Goal: Task Accomplishment & Management: Use online tool/utility

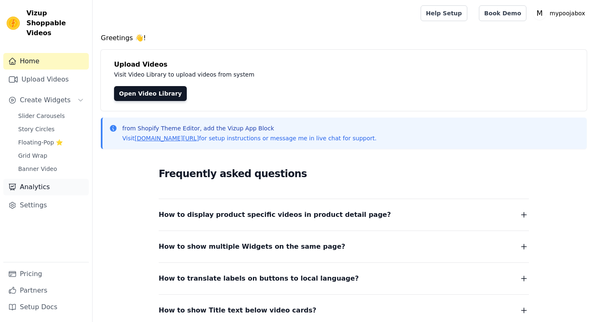
click at [31, 184] on link "Analytics" at bounding box center [46, 187] width 86 height 17
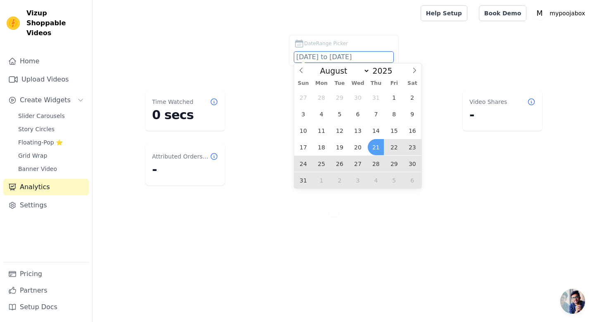
click at [338, 56] on input "[DATE] to [DATE]" at bounding box center [343, 57] width 99 height 11
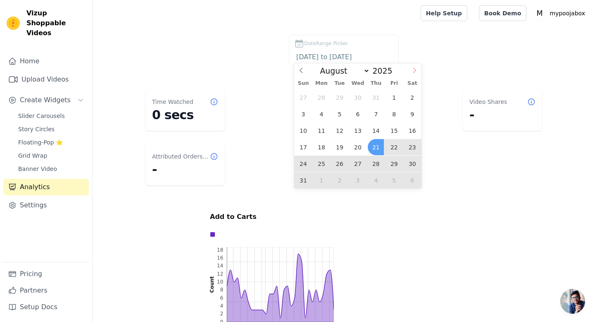
click at [410, 63] on span at bounding box center [414, 70] width 14 height 14
select select "8"
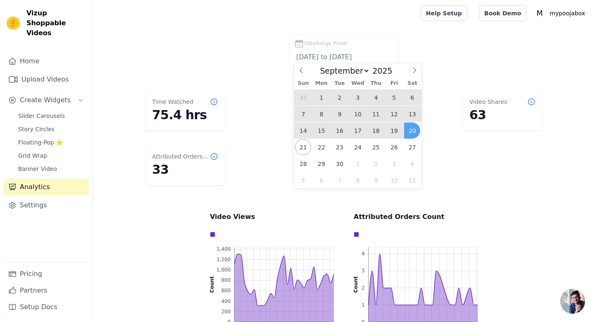
click at [411, 109] on span "13" at bounding box center [412, 114] width 16 height 16
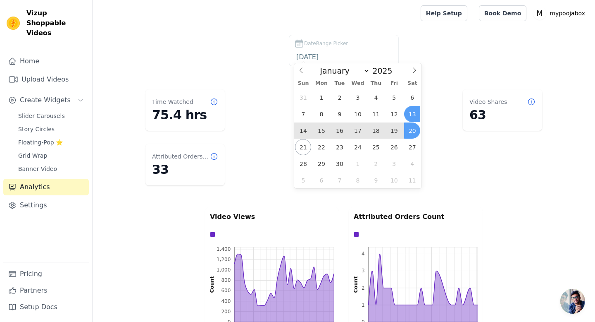
click at [411, 129] on span "20" at bounding box center [412, 130] width 16 height 16
type input "[DATE] to [DATE]"
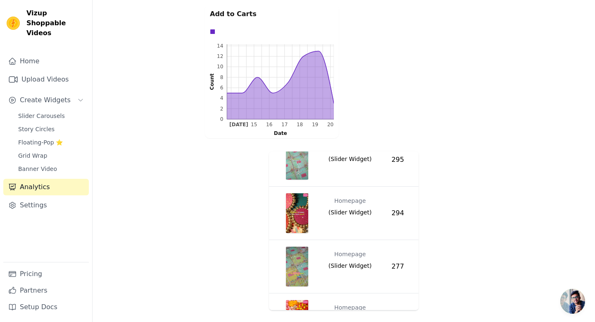
scroll to position [516, 0]
click at [300, 269] on img "button" at bounding box center [297, 266] width 23 height 40
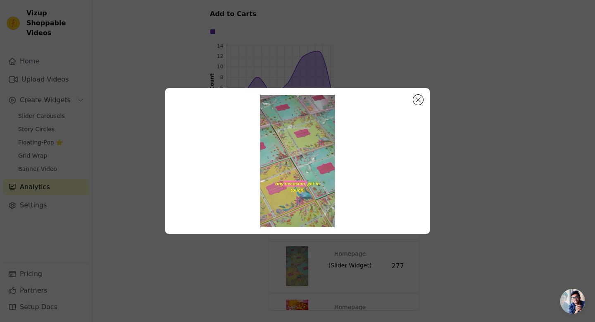
scroll to position [0, 0]
click at [416, 98] on button "Close modal" at bounding box center [418, 100] width 10 height 10
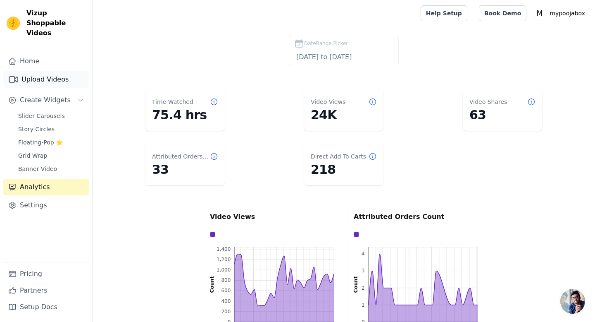
click at [63, 71] on link "Upload Videos" at bounding box center [46, 79] width 86 height 17
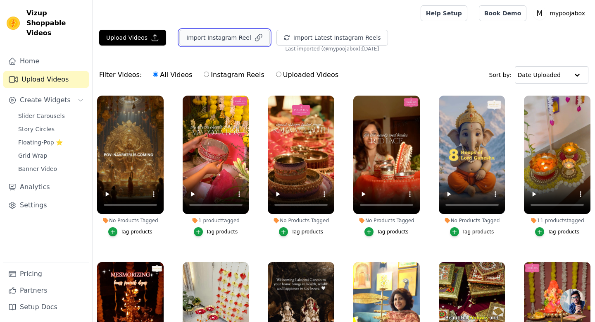
click at [188, 35] on button "Import Instagram Reel" at bounding box center [224, 38] width 91 height 16
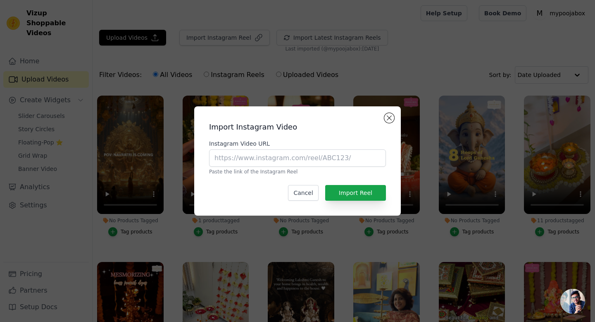
click at [310, 203] on div "Import Instagram Video Instagram Video URL Paste the link of the Instagram Reel…" at bounding box center [297, 161] width 193 height 96
drag, startPoint x: 298, startPoint y: 193, endPoint x: 297, endPoint y: 188, distance: 4.5
click at [298, 193] on button "Cancel" at bounding box center [303, 193] width 30 height 16
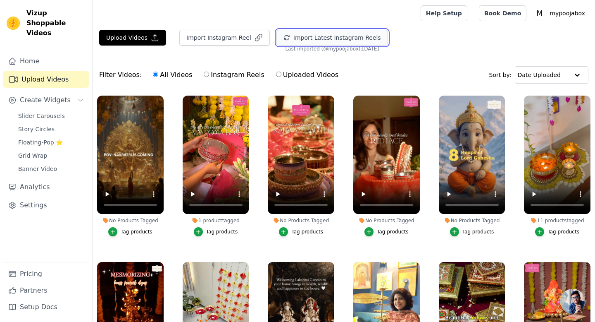
click at [297, 39] on button "Import Latest Instagram Reels" at bounding box center [332, 38] width 112 height 16
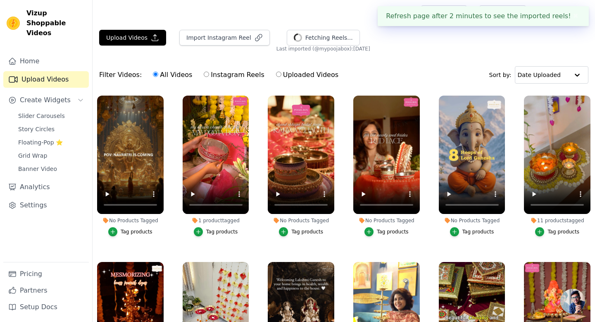
click at [451, 57] on div "Upload Videos Import Instagram Reel Fetching Reels... Import Latest IG Reels La…" at bounding box center [344, 208] width 503 height 356
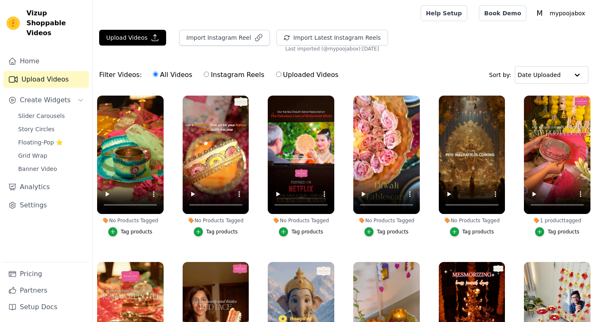
click at [389, 228] on div "Tag products" at bounding box center [393, 231] width 32 height 7
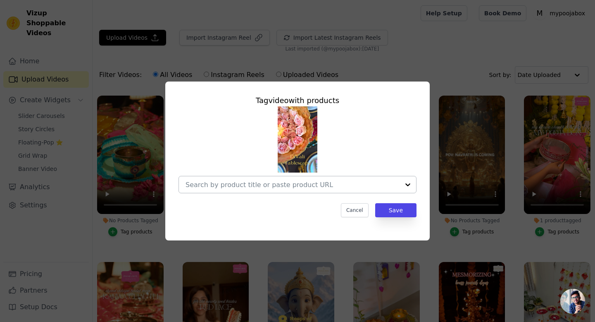
click at [369, 182] on input "No Products Tagged Tag video with products Cancel Save Tag products" at bounding box center [293, 185] width 214 height 8
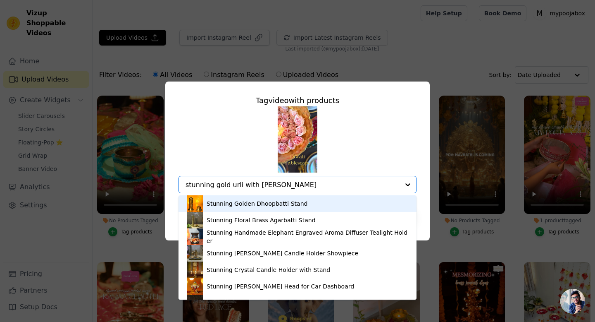
type input "stunning gold urli with stand"
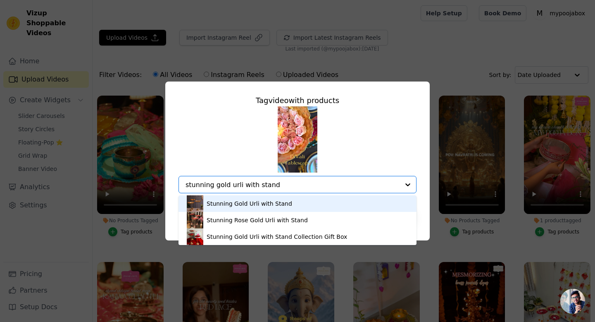
click at [316, 203] on div "Stunning Gold Urli with Stand" at bounding box center [298, 203] width 222 height 17
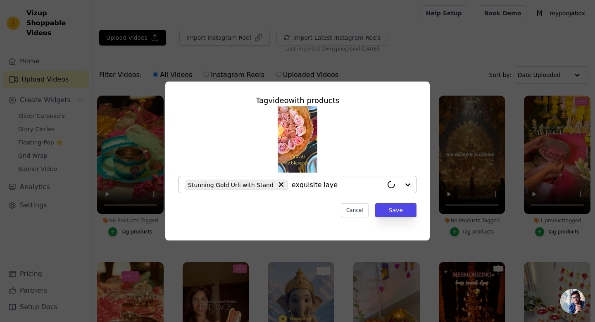
type input "exquisite layer"
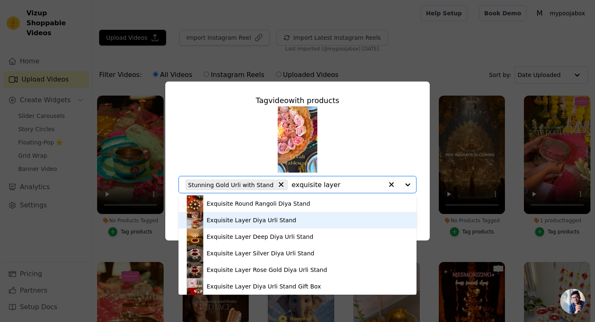
click at [283, 224] on div "Exquisite Layer Diya Urli Stand" at bounding box center [298, 220] width 222 height 17
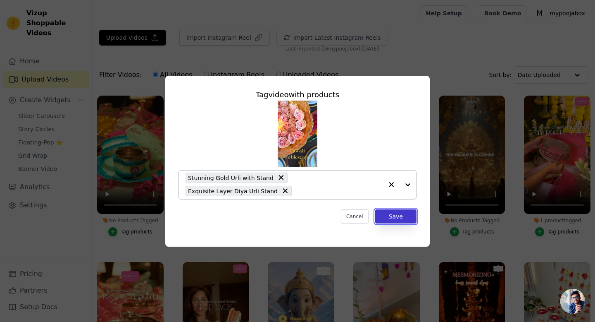
click at [387, 218] on button "Save" at bounding box center [395, 216] width 41 height 14
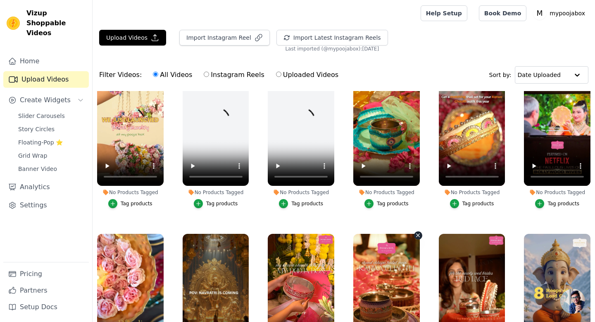
scroll to position [24, 0]
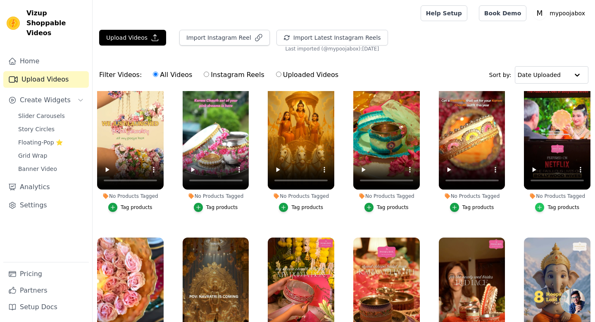
click at [543, 205] on button "Tag products" at bounding box center [557, 207] width 44 height 9
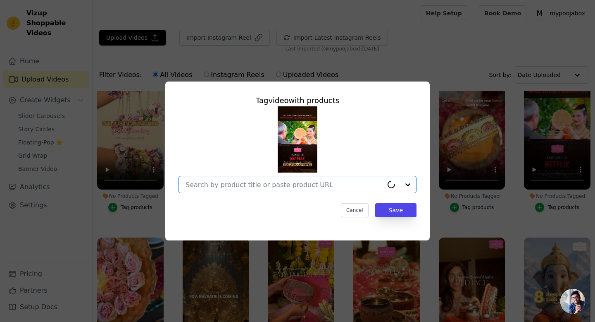
click at [354, 184] on input "No Products Tagged Tag video with products Option undefined, selected. Select i…" at bounding box center [285, 185] width 198 height 8
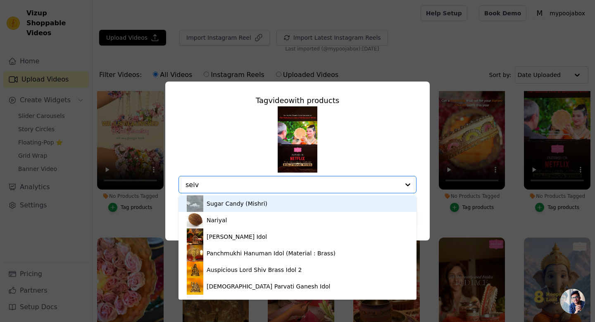
type input "seive"
click at [354, 184] on input "seive" at bounding box center [293, 185] width 214 height 8
click at [354, 184] on input "seive" at bounding box center [285, 185] width 198 height 8
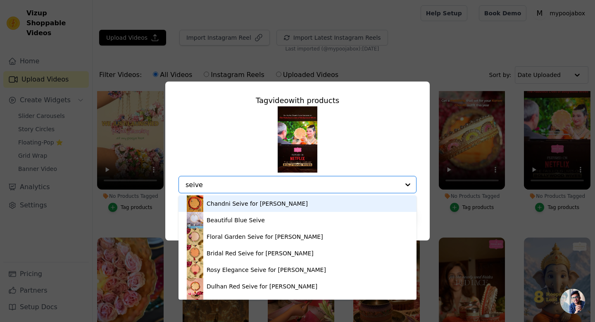
click at [318, 201] on div "Chandni Seive for Karwa Chauth" at bounding box center [298, 203] width 222 height 17
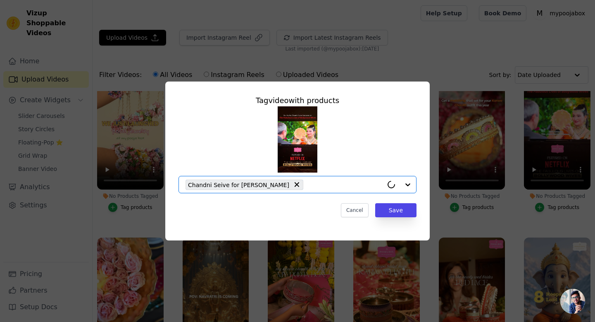
paste input "seive"
type input "seive"
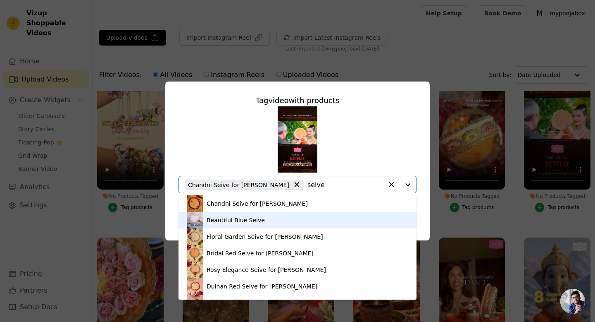
click at [295, 221] on div "Beautiful Blue Seive" at bounding box center [298, 220] width 222 height 17
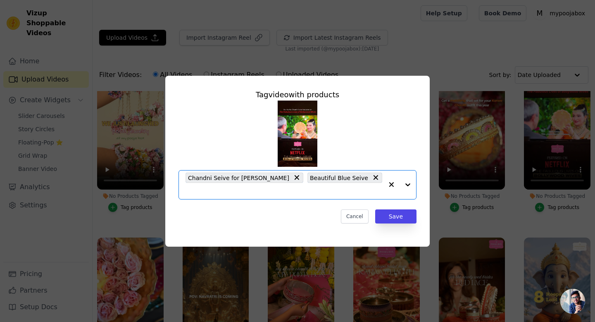
paste input "seive"
type input "seive"
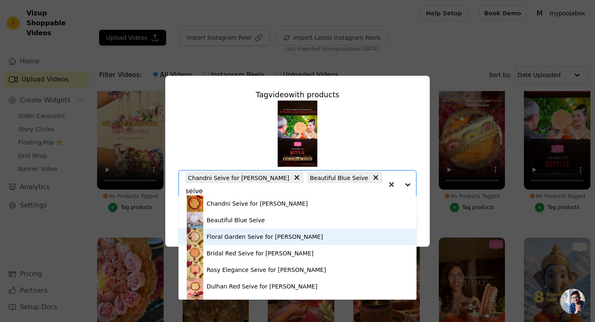
click at [291, 236] on div "Floral Garden Seive for Karwa Chauth" at bounding box center [265, 236] width 117 height 8
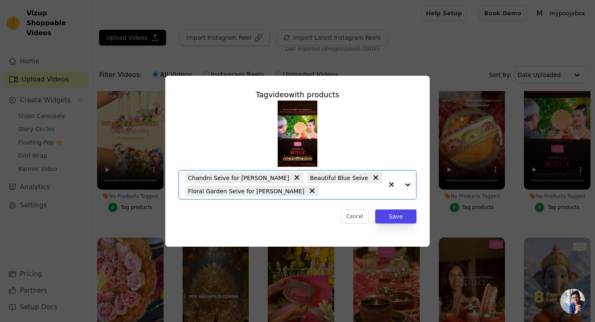
paste input "seive"
type input "seive"
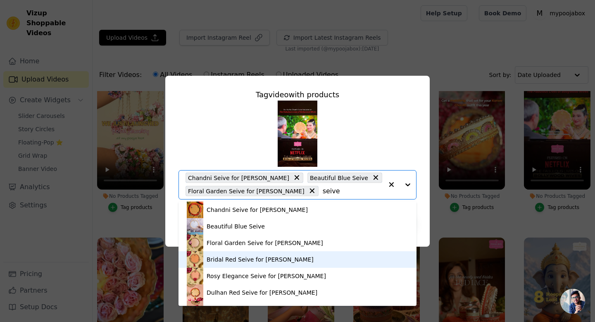
click at [284, 263] on div "Bridal Red Seive for Karwa Chauth" at bounding box center [298, 259] width 222 height 17
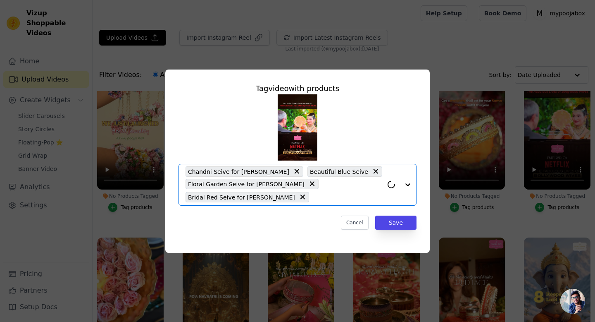
paste input "seive"
type input "seive"
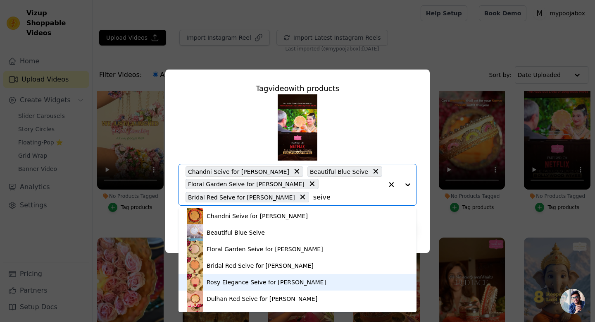
click at [274, 282] on div "Rosy Elegance Seive for Karwa Chauth" at bounding box center [266, 282] width 119 height 8
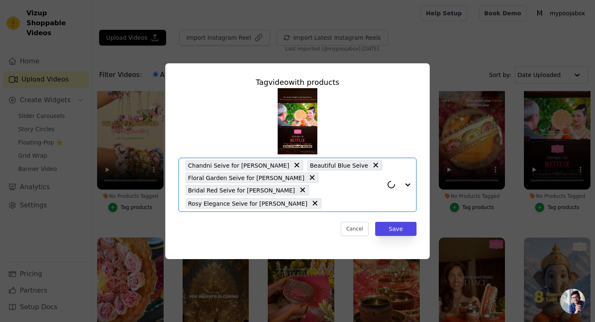
paste input "seive"
type input "seive"
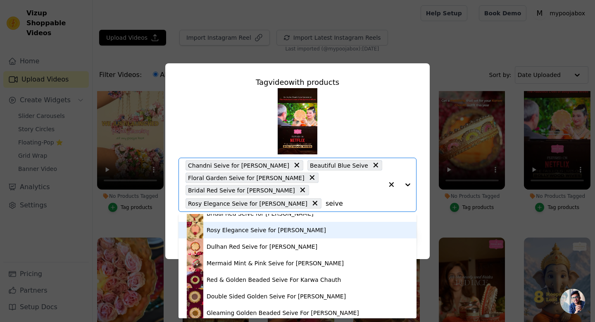
scroll to position [78, 0]
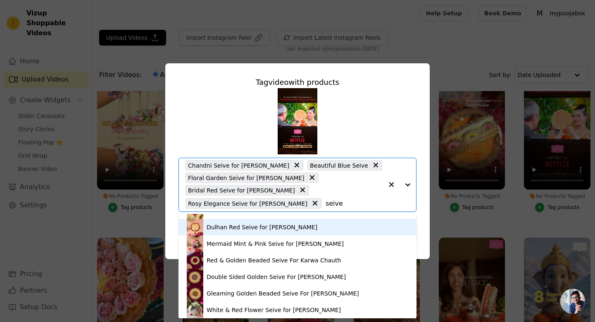
click at [280, 229] on div "Dulhan Red Seive for Karwa Chauth" at bounding box center [262, 227] width 111 height 8
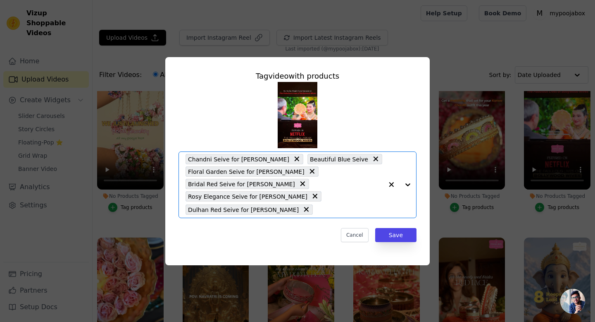
paste input "seive"
type input "seive"
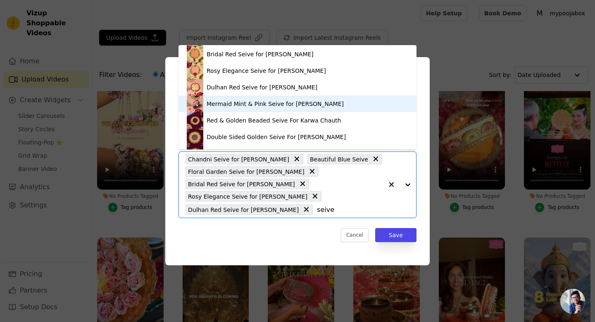
scroll to position [55, 0]
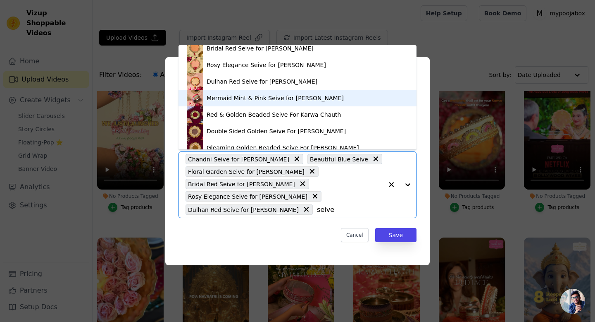
click at [284, 96] on div "Mermaid Mint & Pink Seive for Karwa Chauth" at bounding box center [275, 98] width 137 height 8
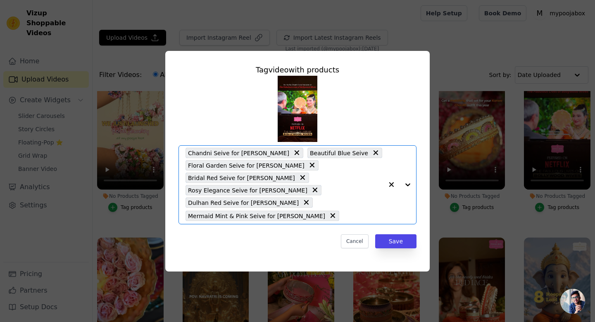
paste input "seive"
type input "seive"
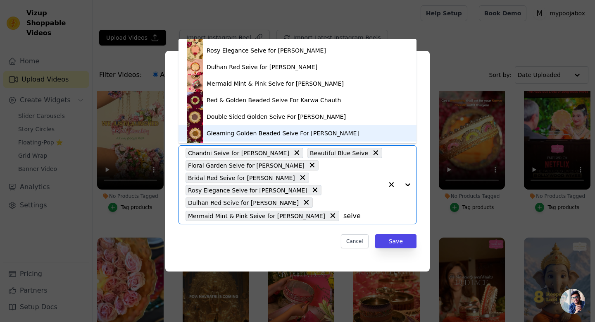
scroll to position [78, 0]
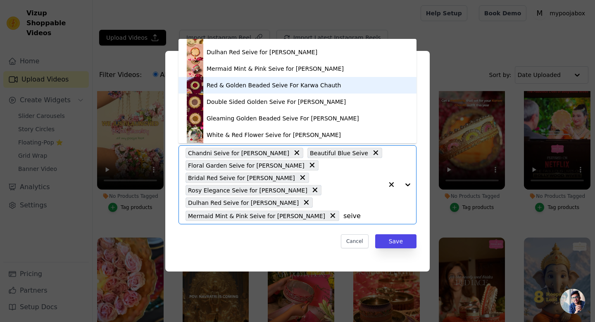
click at [269, 88] on div "Red & Golden Beaded Seive For Karwa Chauth" at bounding box center [274, 85] width 134 height 8
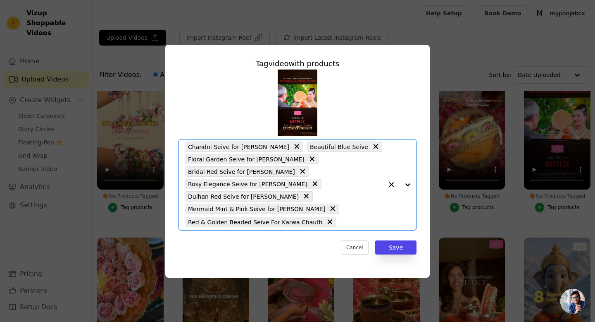
paste input "seive"
type input "seive"
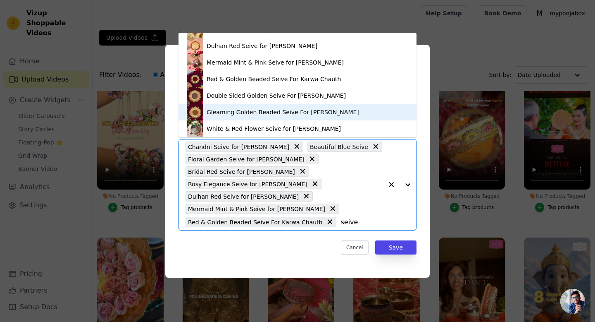
click at [254, 117] on div "Gleaming Golden Beaded Seive For Karwa Chauth" at bounding box center [298, 112] width 222 height 17
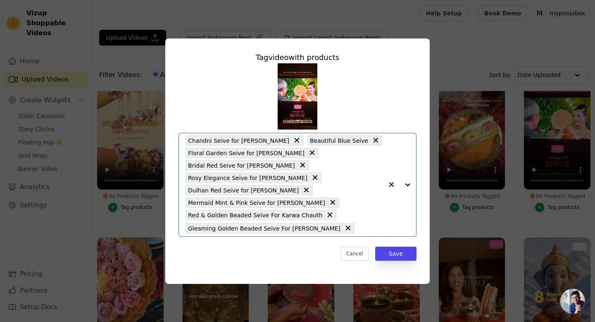
paste input "seive"
type input "seive"
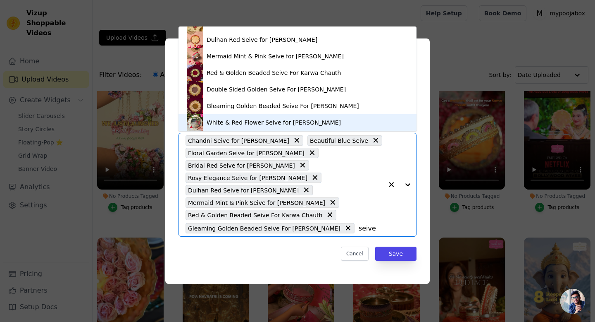
click at [274, 123] on div "White & Red Flower Seive for Karwa Chauth" at bounding box center [274, 122] width 134 height 8
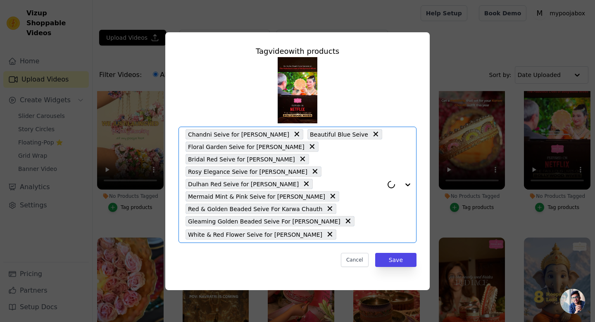
paste input "seive"
type input "seive"
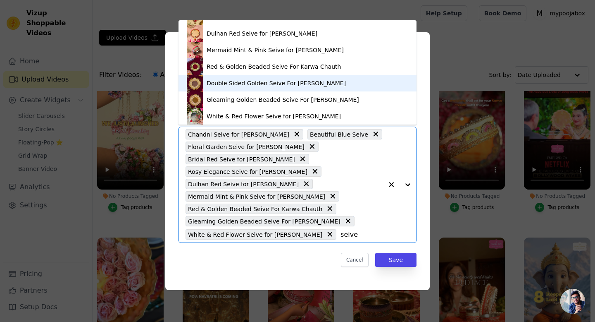
click at [269, 86] on div "Double Sided Golden Seive For Karwa Chauth" at bounding box center [276, 83] width 139 height 8
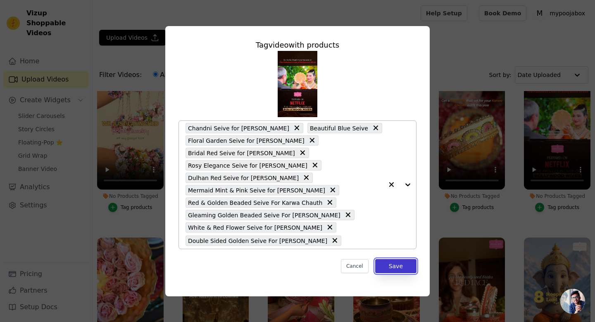
click at [398, 268] on button "Save" at bounding box center [395, 266] width 41 height 14
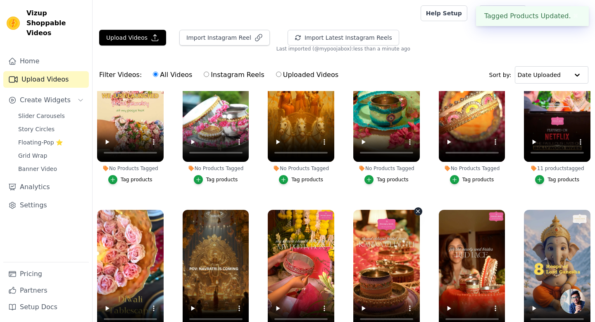
scroll to position [0, 0]
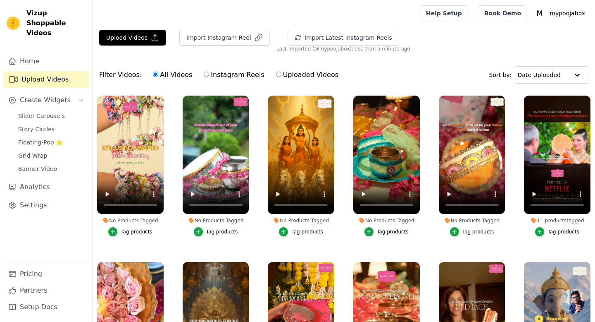
click at [132, 232] on div "Tag products" at bounding box center [137, 231] width 32 height 7
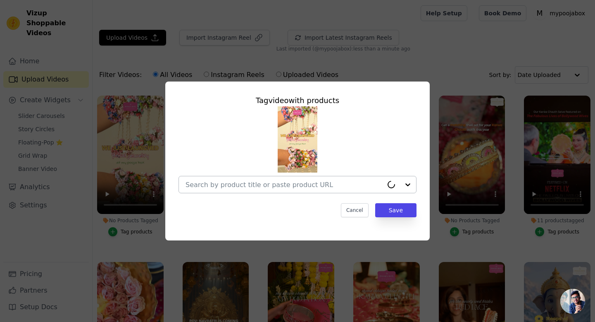
click at [213, 189] on div at bounding box center [285, 184] width 198 height 17
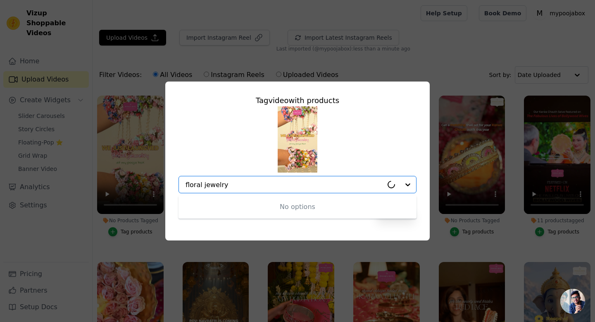
type input "floral jewelry"
click at [213, 189] on div at bounding box center [285, 184] width 198 height 17
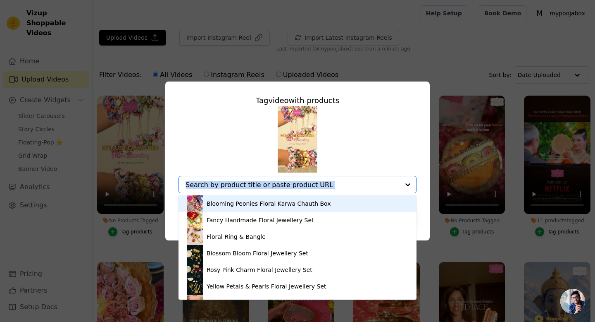
click at [213, 189] on div at bounding box center [293, 184] width 214 height 17
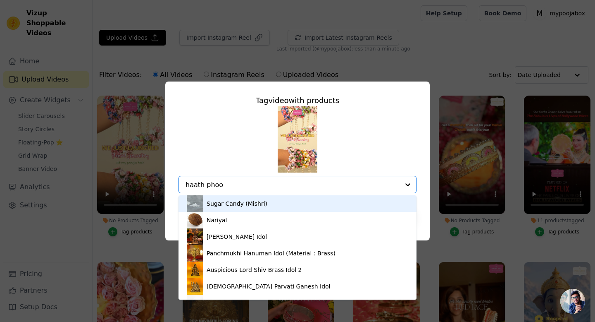
type input "haath phool"
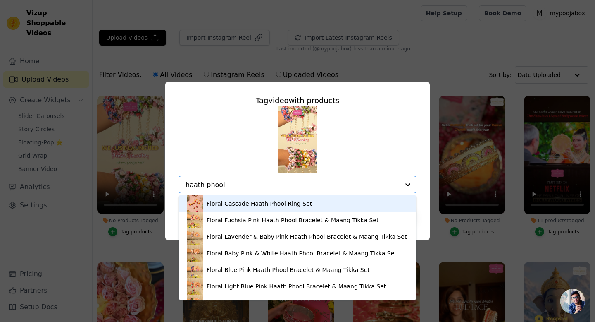
drag, startPoint x: 234, startPoint y: 181, endPoint x: 179, endPoint y: 182, distance: 55.0
click at [179, 182] on div "Floral Cascade Haath Phool Ring Set Floral Fuchsia Pink Haath Phool Bracelet & …" at bounding box center [298, 184] width 238 height 17
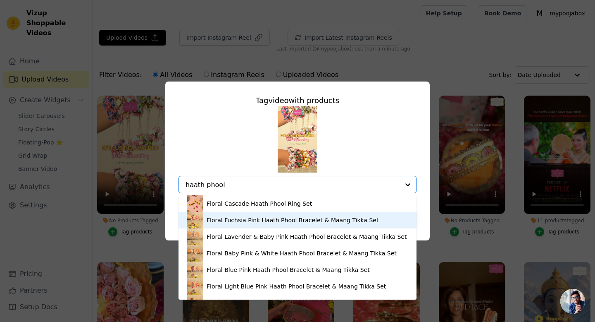
click at [224, 219] on div "Floral Fuchsia Pink Haath Phool Bracelet & Maang Tikka Set" at bounding box center [293, 220] width 172 height 8
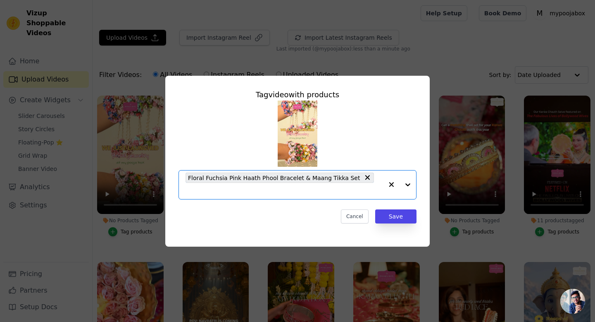
paste input "haath phool"
type input "haath phool"
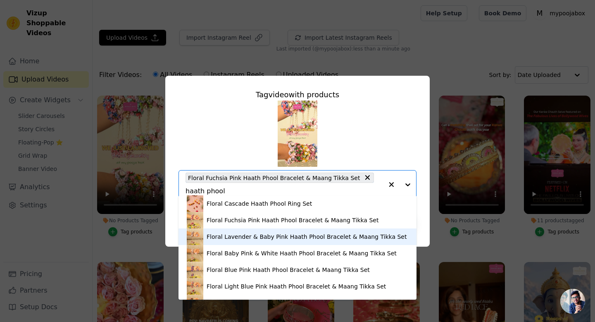
click at [219, 237] on div "Floral Lavender & Baby Pink Haath Phool Bracelet & Maang Tikka Set" at bounding box center [307, 236] width 200 height 8
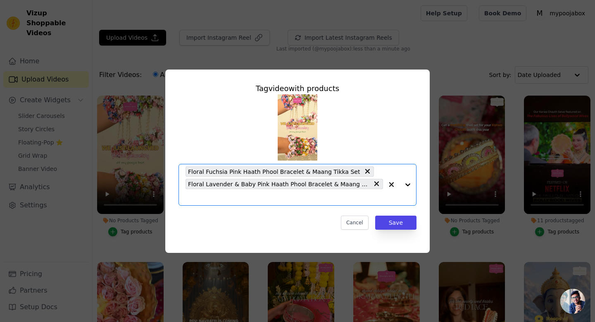
paste input "haath phool"
type input "haath phool"
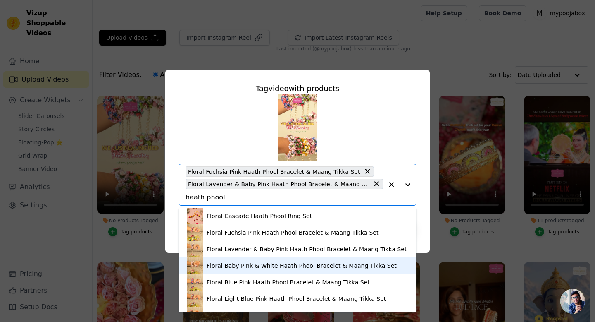
click at [216, 269] on div "Floral Baby Pink & White Haath Phool Bracelet & Maang Tikka Set" at bounding box center [302, 265] width 190 height 8
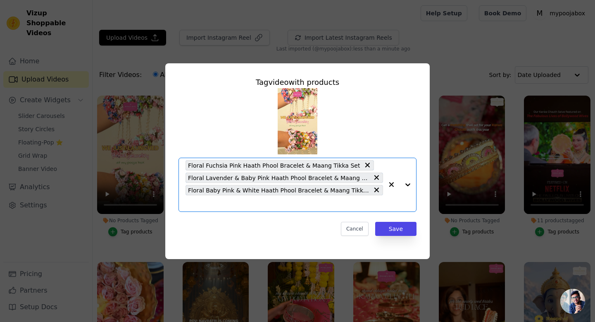
paste input "haath phool"
type input "haath phool"
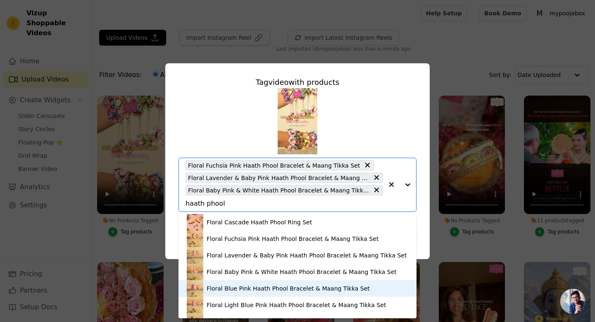
click at [212, 289] on div "Floral Blue Pink Haath Phool Bracelet & Maang Tikka Set" at bounding box center [288, 288] width 163 height 8
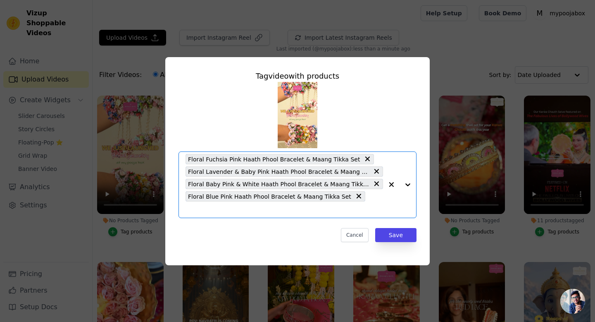
paste input "haath phool"
type input "haath phool"
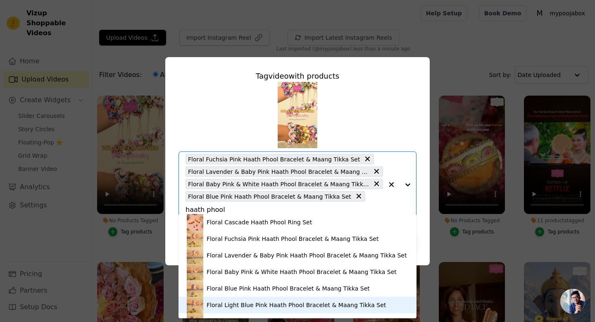
click at [212, 307] on div "Floral Light Blue Pink Haath Phool Bracelet & Maang Tikka Set" at bounding box center [296, 304] width 179 height 8
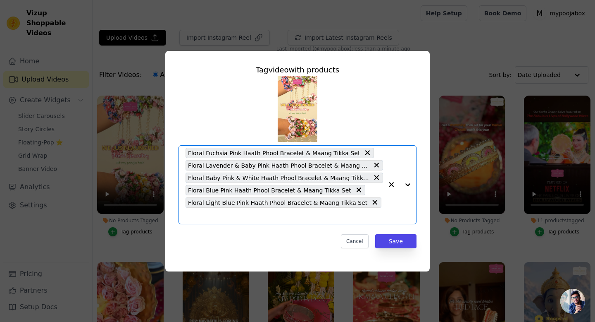
scroll to position [0, 0]
paste input "haath phool"
type input "haath phool"
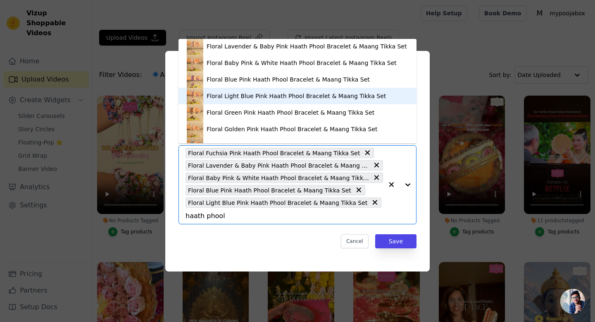
scroll to position [37, 0]
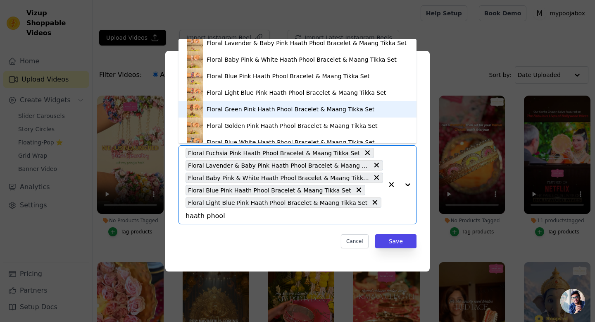
click at [270, 110] on div "Floral Green Pink Haath Phool Bracelet & Maang Tikka Set" at bounding box center [291, 109] width 168 height 8
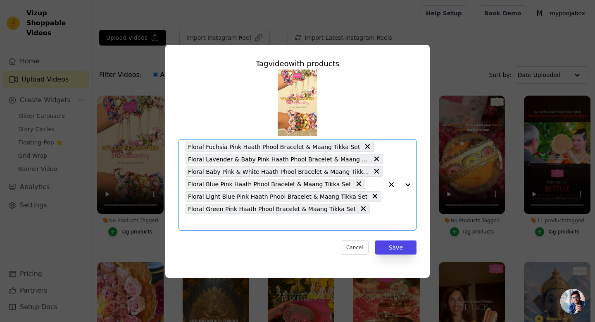
paste input "haath phool"
type input "haath phool"
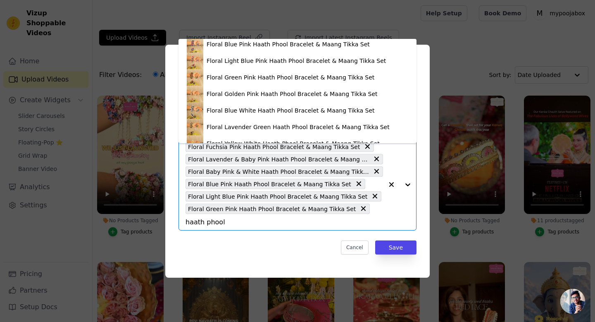
scroll to position [71, 0]
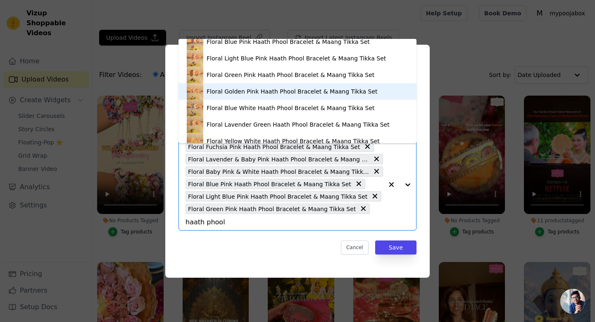
click at [263, 93] on div "Floral Golden Pink Haath Phool Bracelet & Maang Tikka Set" at bounding box center [292, 91] width 171 height 8
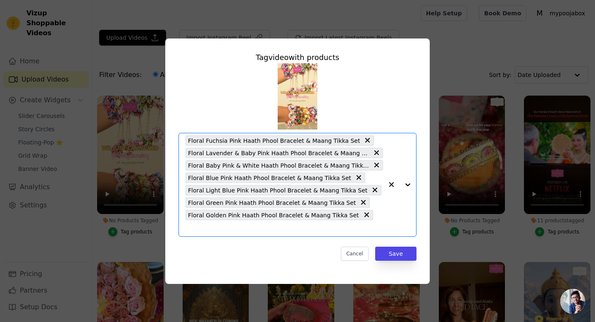
scroll to position [0, 0]
paste input "haath phool"
type input "haath phool"
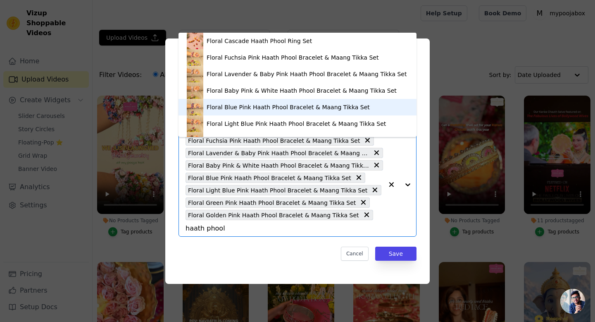
scroll to position [78, 0]
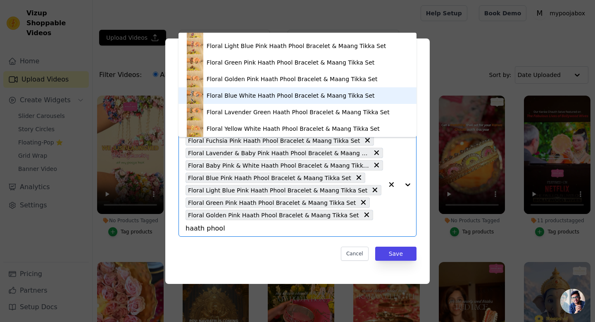
click at [256, 95] on div "Floral Blue White Haath Phool Bracelet & Maang Tikka Set" at bounding box center [291, 95] width 168 height 8
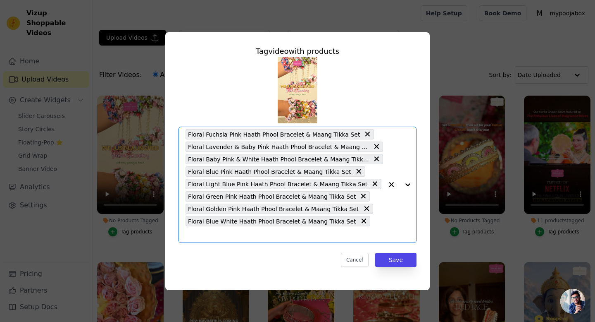
paste input "haath phool"
type input "haath phool"
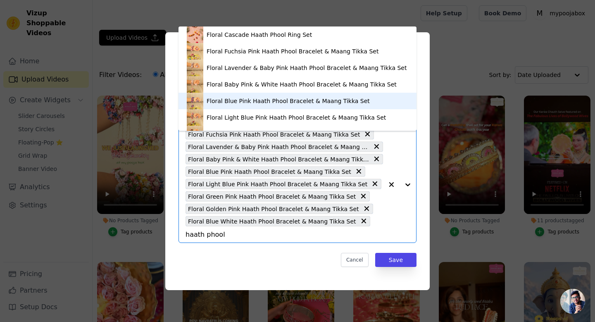
scroll to position [78, 0]
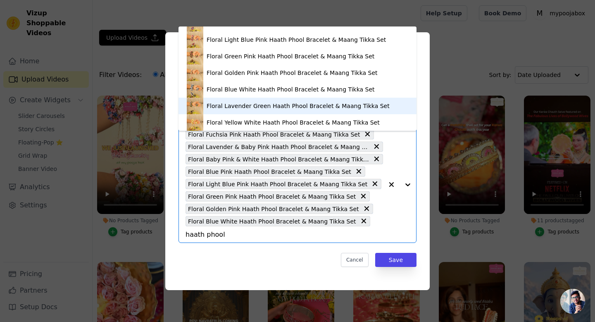
click at [254, 107] on div "Floral Lavender Green Haath Phool Bracelet & Maang Tikka Set" at bounding box center [298, 106] width 183 height 8
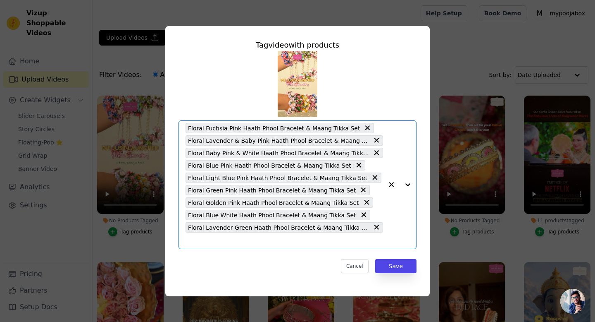
scroll to position [0, 0]
paste input "haath phool"
type input "haath phool"
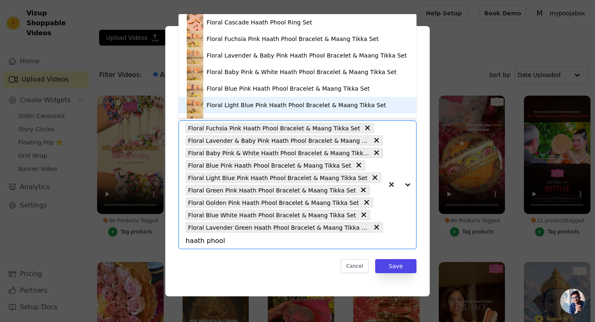
scroll to position [78, 0]
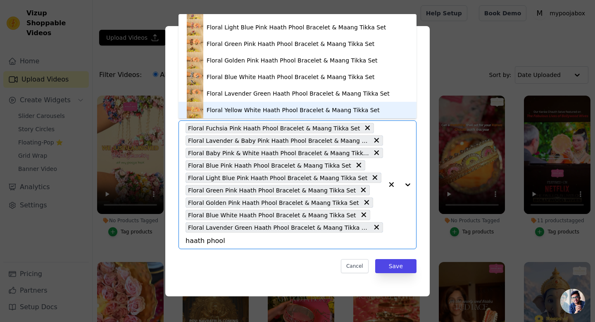
click at [250, 109] on div "Floral Yellow White Haath Phool Bracelet & Maang Tikka Set" at bounding box center [293, 110] width 173 height 8
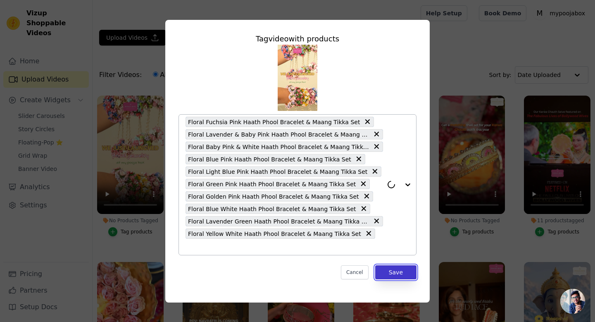
click at [389, 269] on button "Save" at bounding box center [395, 272] width 41 height 14
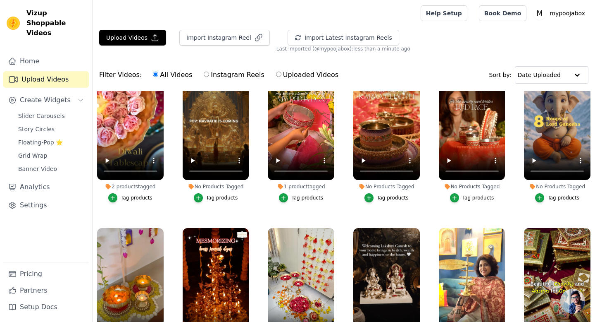
scroll to position [200, 0]
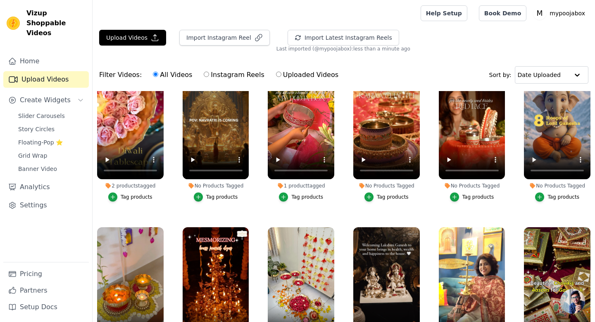
click at [452, 201] on button "Tag products" at bounding box center [472, 196] width 44 height 9
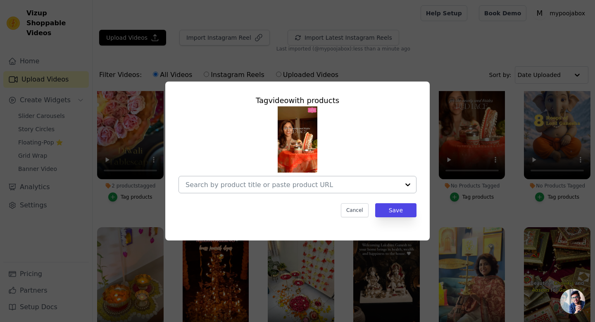
click at [382, 185] on input "No Products Tagged Tag video with products Cancel Save Tag products" at bounding box center [293, 185] width 214 height 8
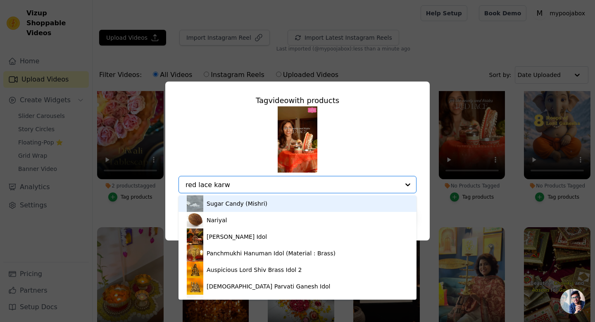
type input "red lace karwa"
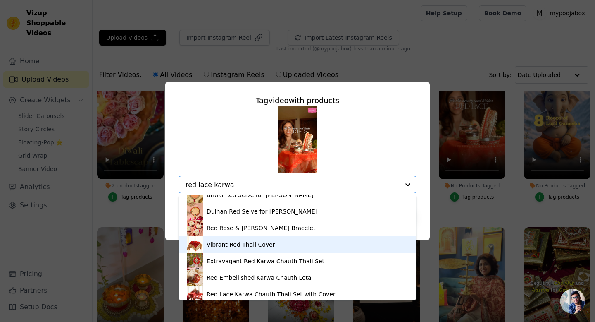
scroll to position [193, 0]
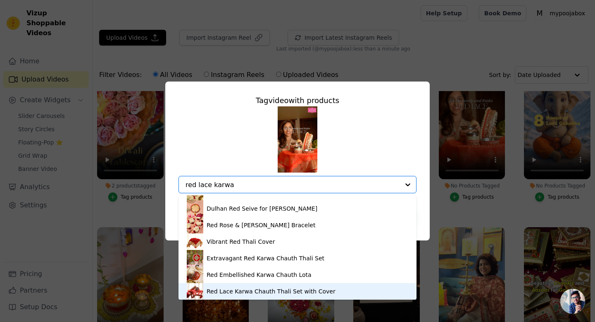
click at [239, 292] on div "Red Lace Karwa Chauth Thali Set with Cover" at bounding box center [271, 291] width 129 height 8
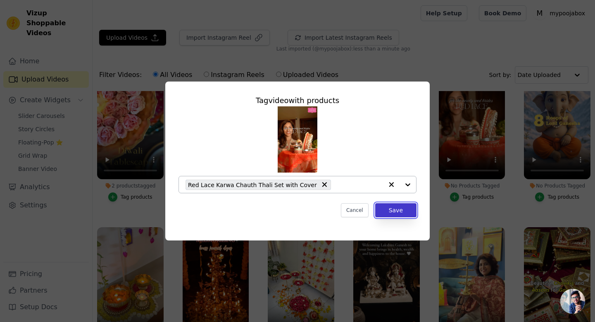
click at [395, 211] on button "Save" at bounding box center [395, 210] width 41 height 14
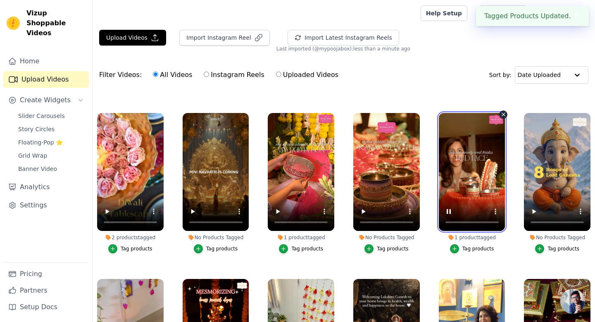
scroll to position [147, 0]
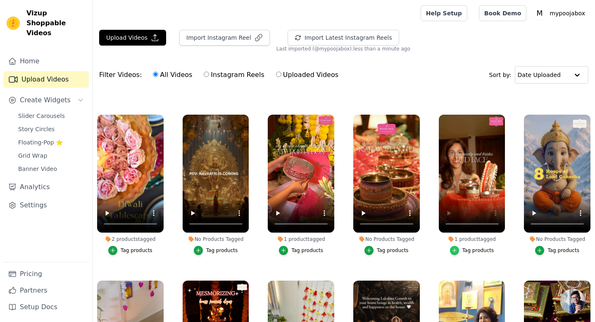
click at [457, 247] on icon "button" at bounding box center [455, 250] width 6 height 6
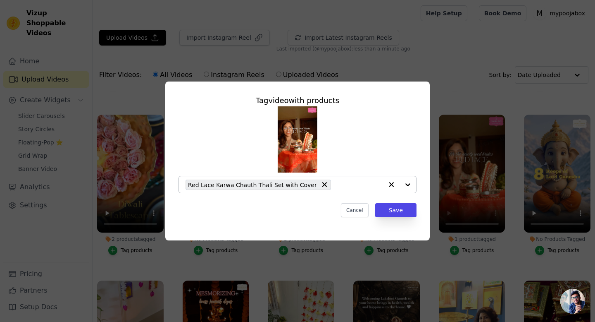
click at [335, 183] on input "1 product tagged Tag video with products Red Lace Karwa Chauth Thali Set with C…" at bounding box center [359, 185] width 48 height 8
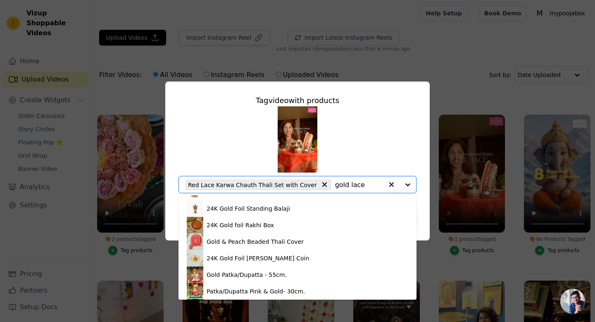
scroll to position [0, 0]
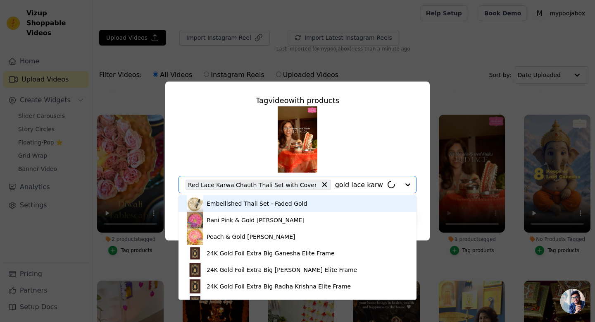
type input "gold lace karwa"
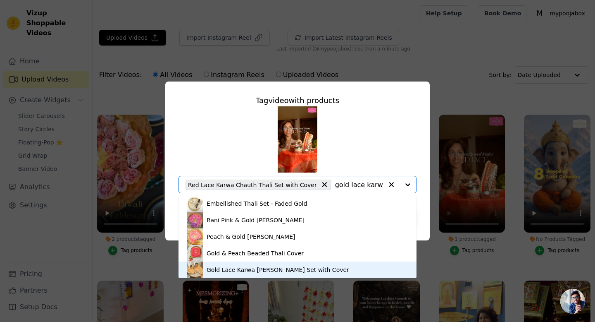
click at [284, 270] on div "Gold Lace Karwa Chauth Thali Set with Cover" at bounding box center [278, 269] width 143 height 8
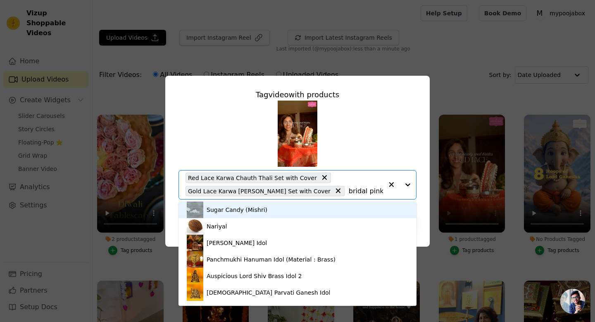
type input "bridal pink karwa"
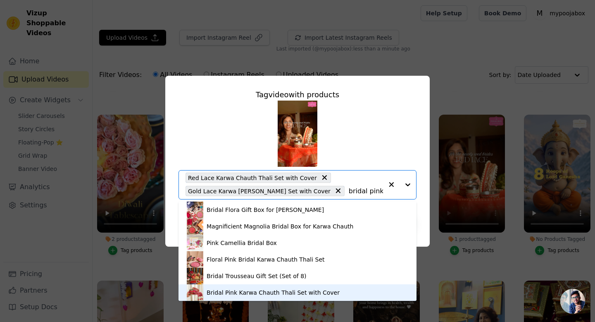
click at [293, 292] on div "Bridal Pink Karwa Chauth Thali Set with Cover" at bounding box center [273, 292] width 133 height 8
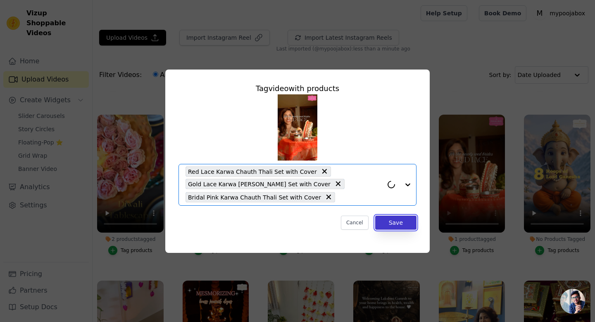
click at [394, 227] on button "Save" at bounding box center [395, 222] width 41 height 14
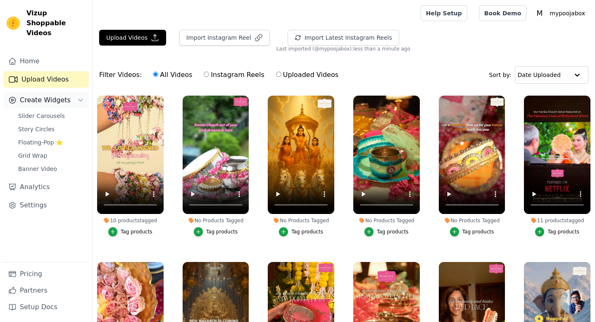
click at [57, 95] on button "Create Widgets" at bounding box center [46, 100] width 86 height 17
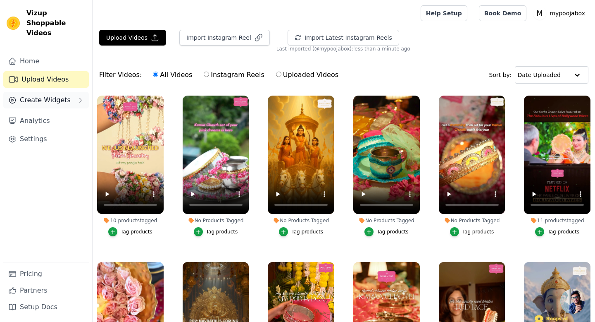
click at [57, 95] on button "Create Widgets" at bounding box center [46, 100] width 86 height 17
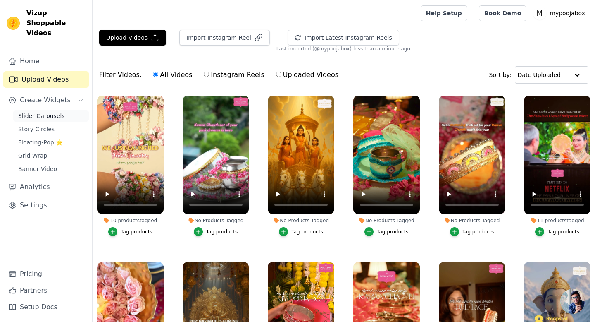
click at [53, 112] on span "Slider Carousels" at bounding box center [41, 116] width 47 height 8
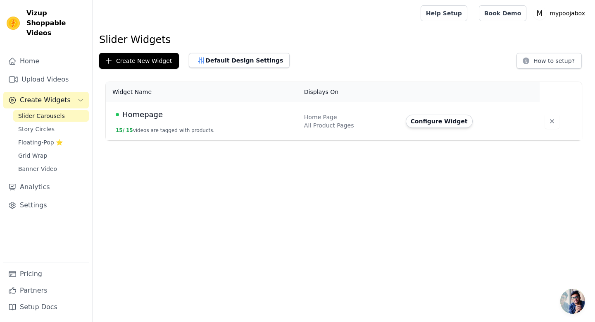
click at [125, 132] on button "15 / 15 videos are tagged with products." at bounding box center [165, 130] width 99 height 7
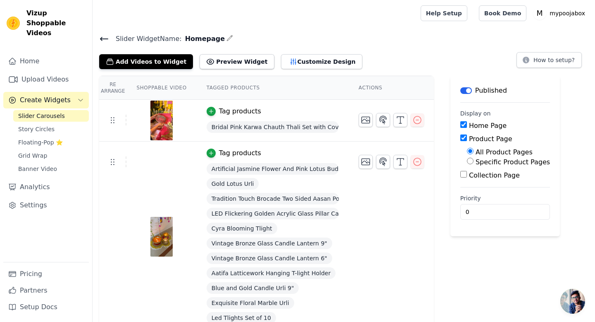
click at [100, 36] on icon at bounding box center [104, 39] width 10 height 10
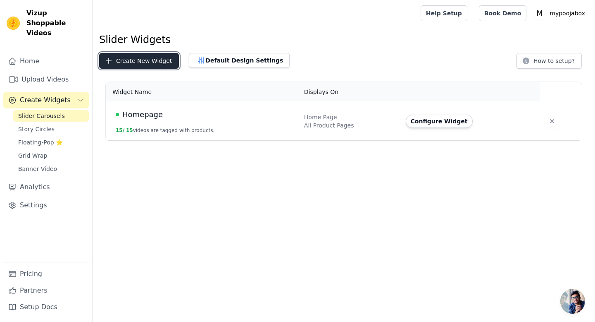
click at [152, 62] on button "Create New Widget" at bounding box center [139, 61] width 80 height 16
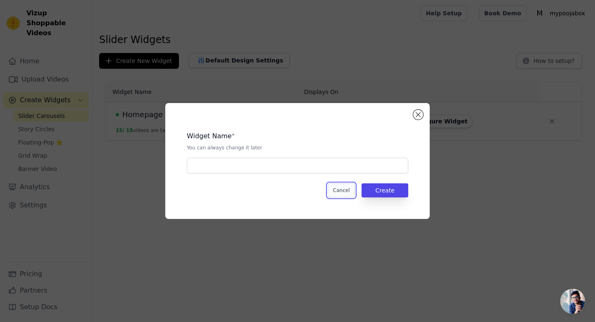
click at [333, 194] on button "Cancel" at bounding box center [342, 190] width 28 height 14
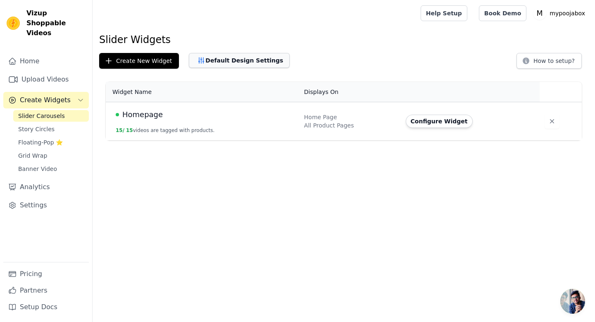
click at [248, 61] on button "Default Design Settings" at bounding box center [239, 60] width 101 height 15
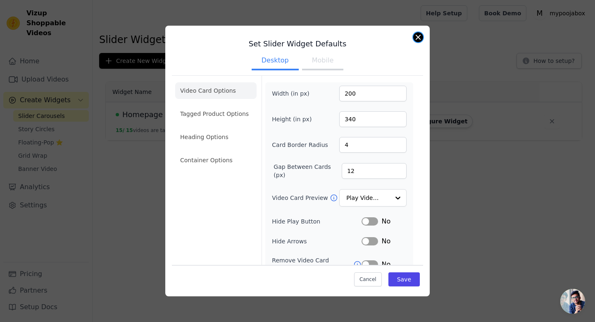
click at [418, 37] on button "Close modal" at bounding box center [418, 37] width 10 height 10
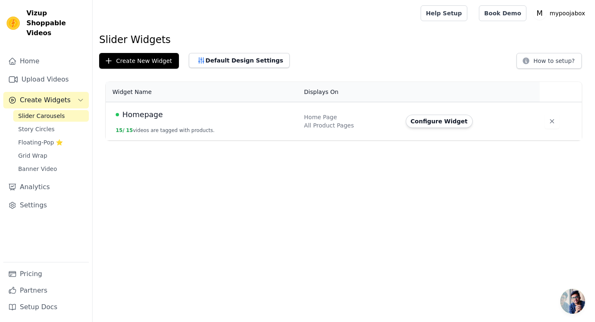
click at [257, 123] on td "Homepage 15 / 15 videos are tagged with products." at bounding box center [202, 121] width 193 height 38
click at [438, 125] on button "Configure Widget" at bounding box center [439, 120] width 67 height 13
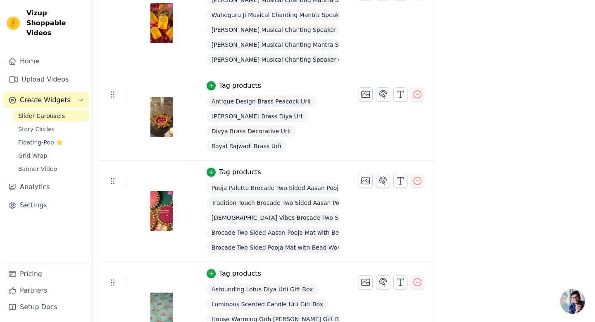
scroll to position [1116, 0]
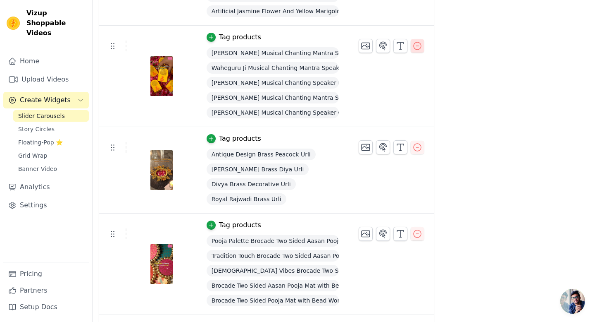
click at [419, 49] on icon "button" at bounding box center [417, 46] width 10 height 10
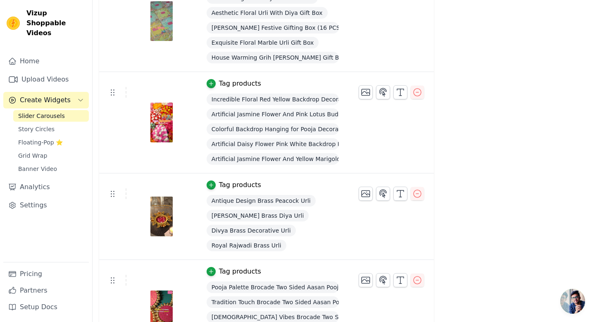
scroll to position [1036, 0]
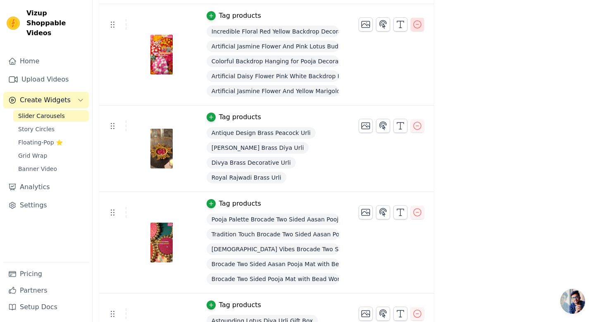
click at [421, 26] on icon "button" at bounding box center [417, 24] width 10 height 10
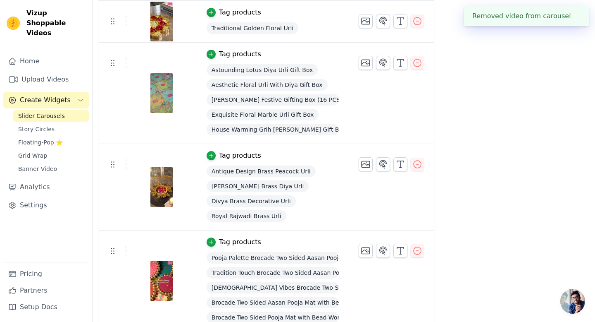
scroll to position [897, 0]
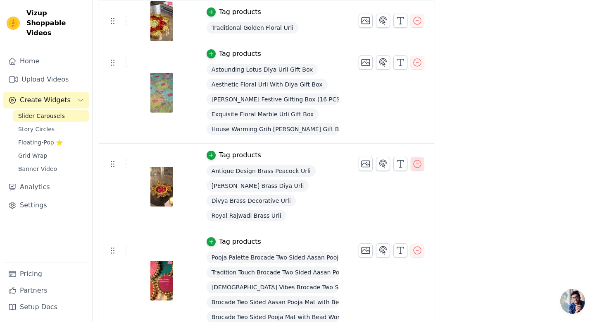
click at [419, 162] on icon "button" at bounding box center [417, 164] width 10 height 10
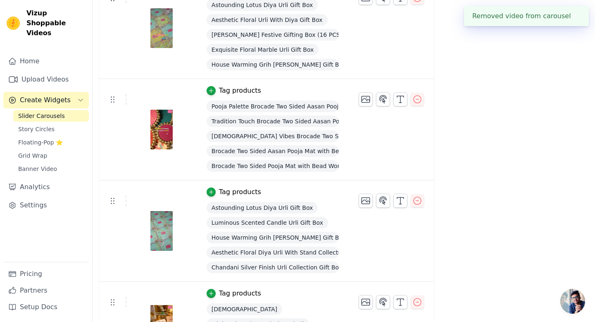
scroll to position [1008, 0]
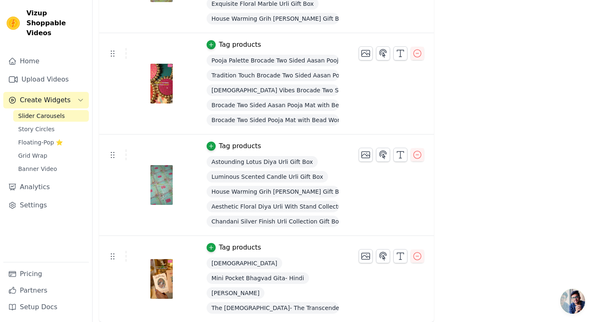
click at [162, 189] on img at bounding box center [161, 185] width 23 height 40
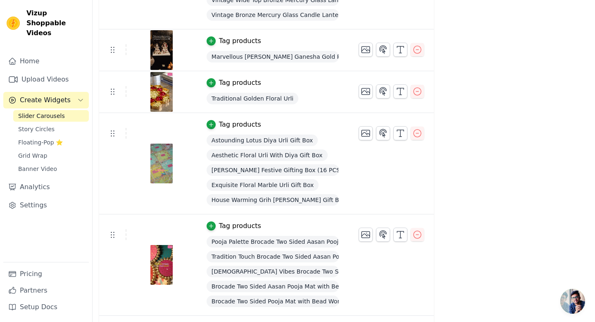
scroll to position [799, 0]
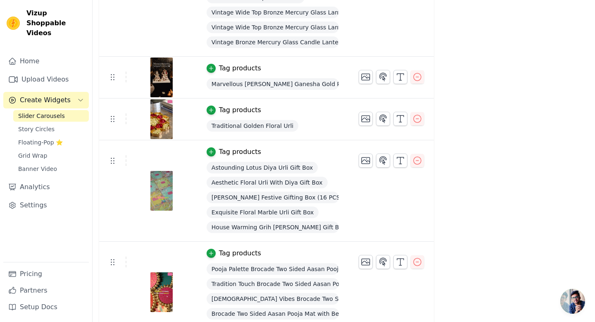
click at [168, 171] on img at bounding box center [161, 191] width 23 height 40
click at [378, 161] on icon "button" at bounding box center [383, 160] width 10 height 10
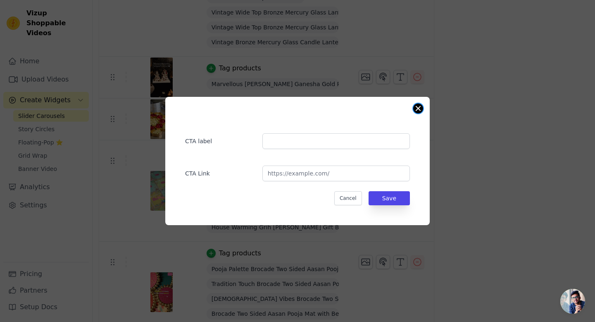
click at [416, 108] on button "Close modal" at bounding box center [418, 108] width 10 height 10
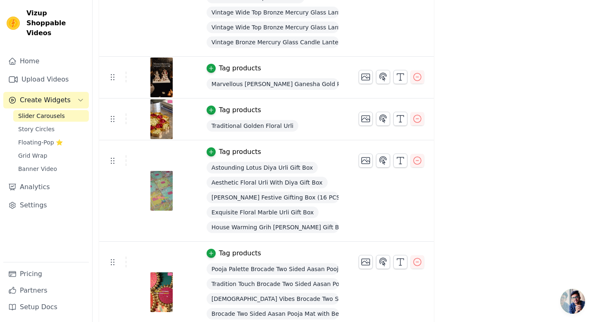
click at [159, 199] on img at bounding box center [161, 191] width 23 height 40
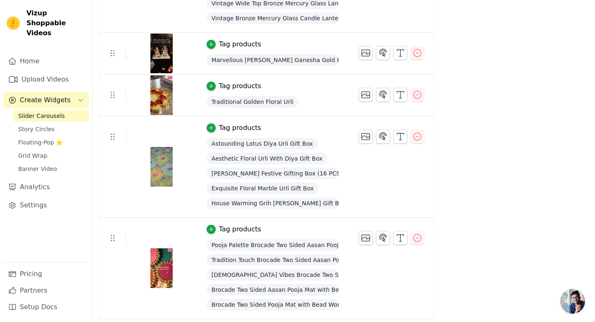
scroll to position [822, 0]
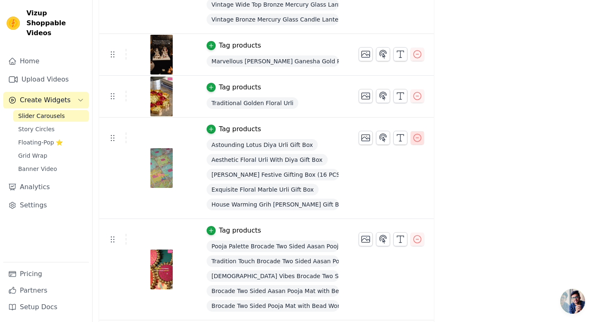
click at [413, 141] on icon "button" at bounding box center [417, 138] width 10 height 10
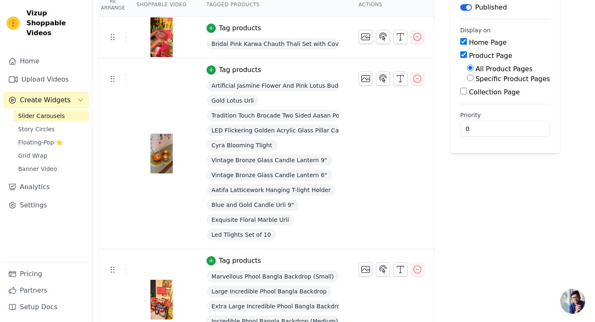
scroll to position [0, 0]
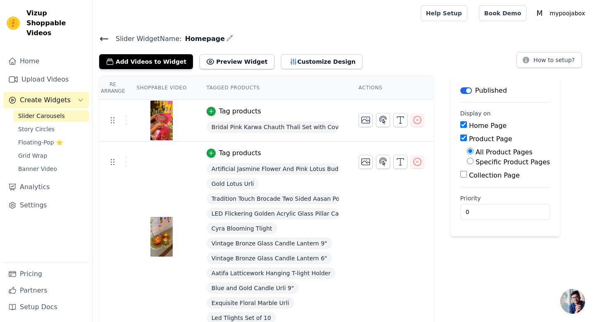
click at [162, 62] on button "Add Videos to Widget" at bounding box center [146, 61] width 94 height 15
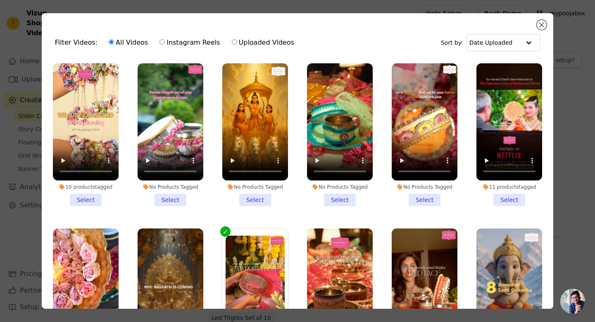
click at [92, 200] on li "10 products tagged Select" at bounding box center [86, 134] width 66 height 143
click at [0, 0] on input "10 products tagged Select" at bounding box center [0, 0] width 0 height 0
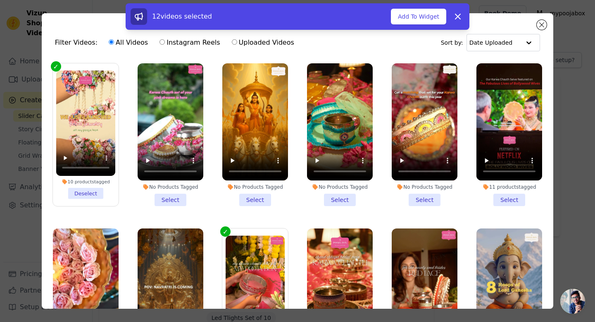
click at [512, 201] on li "11 products tagged Select" at bounding box center [510, 134] width 66 height 143
click at [0, 0] on input "11 products tagged Select" at bounding box center [0, 0] width 0 height 0
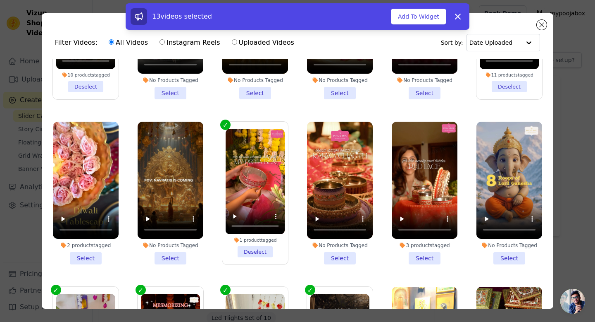
scroll to position [106, 0]
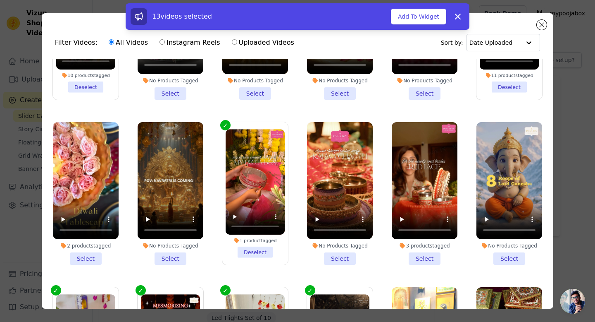
click at [85, 259] on li "2 products tagged Select" at bounding box center [86, 193] width 66 height 143
click at [0, 0] on input "2 products tagged Select" at bounding box center [0, 0] width 0 height 0
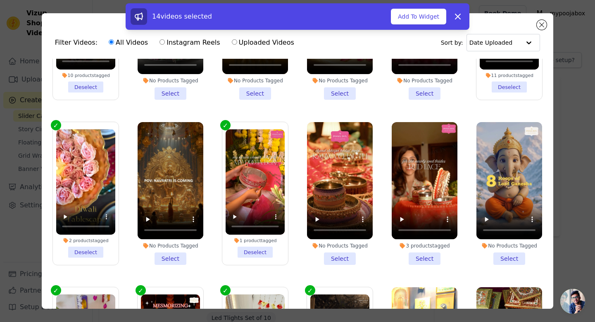
click at [419, 258] on li "3 products tagged Select" at bounding box center [425, 193] width 66 height 143
click at [0, 0] on input "3 products tagged Select" at bounding box center [0, 0] width 0 height 0
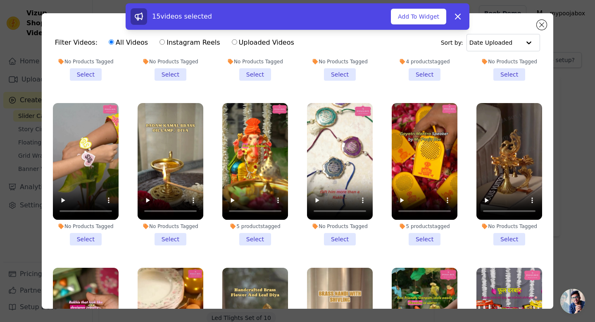
scroll to position [1954, 0]
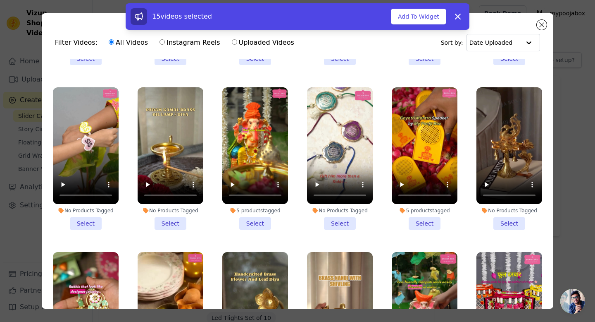
click at [164, 223] on li "No Products Tagged Select" at bounding box center [171, 158] width 66 height 143
click at [0, 0] on input "No Products Tagged Select" at bounding box center [0, 0] width 0 height 0
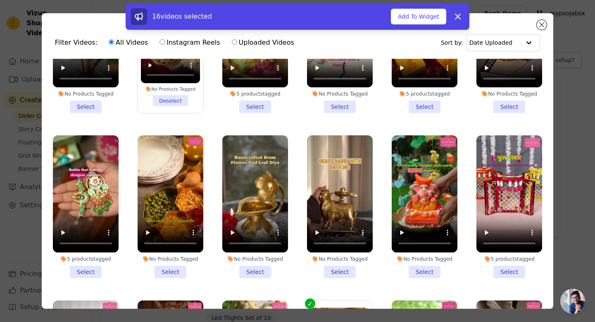
scroll to position [2072, 0]
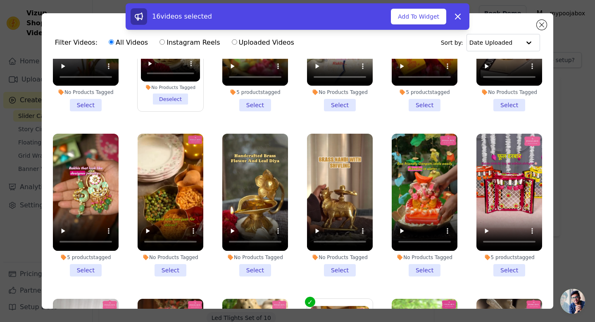
click at [515, 107] on li "No Products Tagged Select" at bounding box center [510, 40] width 66 height 143
click at [0, 0] on input "No Products Tagged Select" at bounding box center [0, 0] width 0 height 0
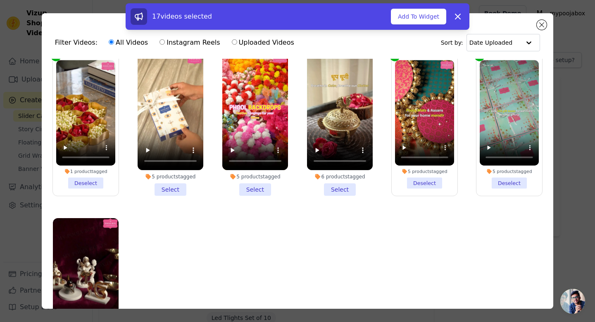
scroll to position [2506, 0]
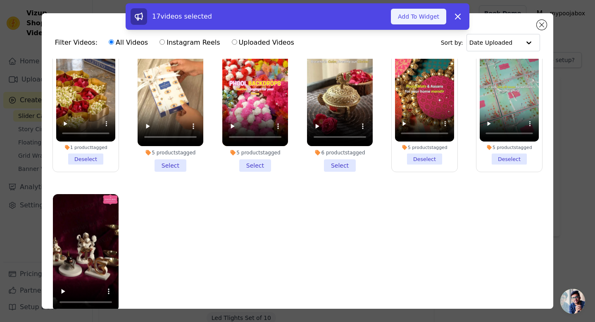
click at [413, 21] on button "Add To Widget" at bounding box center [418, 17] width 55 height 16
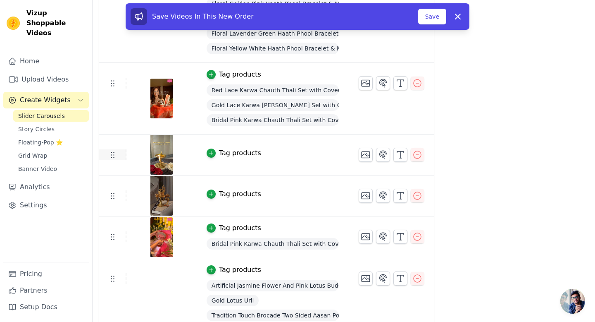
scroll to position [495, 0]
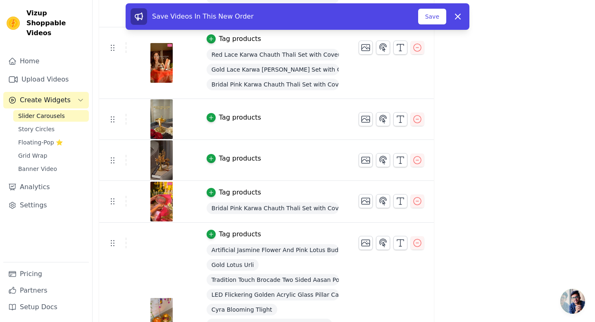
drag, startPoint x: 115, startPoint y: 309, endPoint x: 176, endPoint y: 0, distance: 314.6
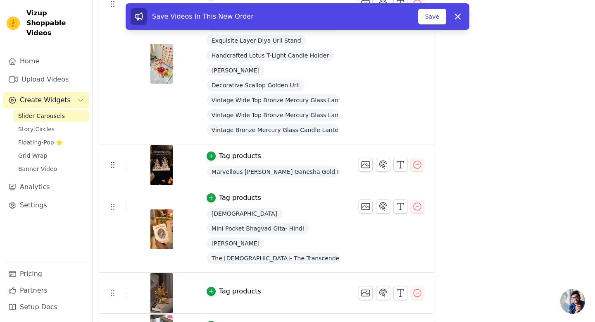
scroll to position [1482, 0]
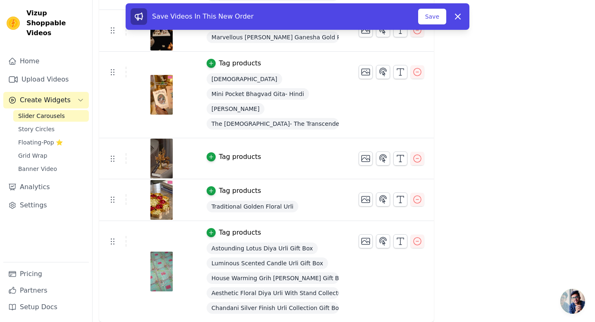
click at [248, 153] on div "Tag products" at bounding box center [240, 157] width 42 height 10
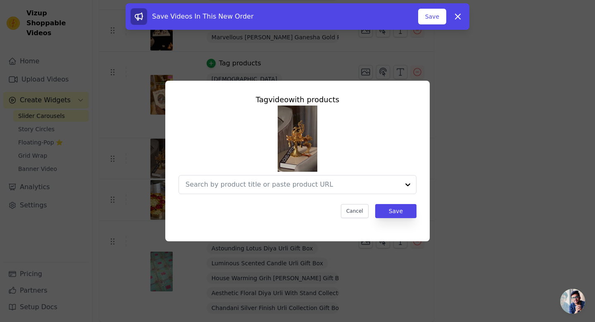
scroll to position [0, 0]
click at [254, 180] on input "text" at bounding box center [285, 184] width 198 height 10
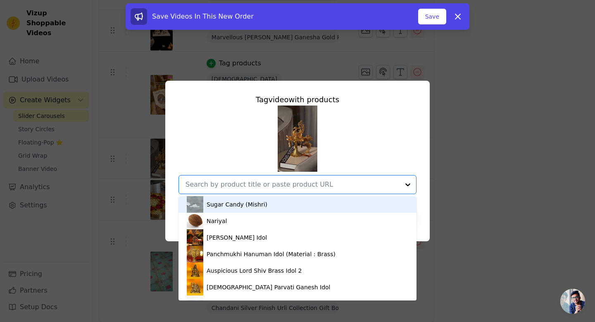
click at [255, 187] on input "text" at bounding box center [293, 184] width 214 height 10
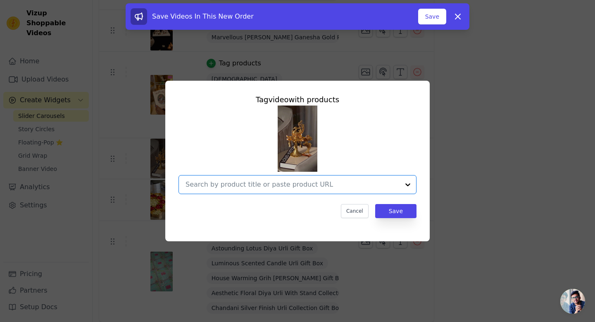
click at [255, 187] on input "text" at bounding box center [293, 184] width 214 height 10
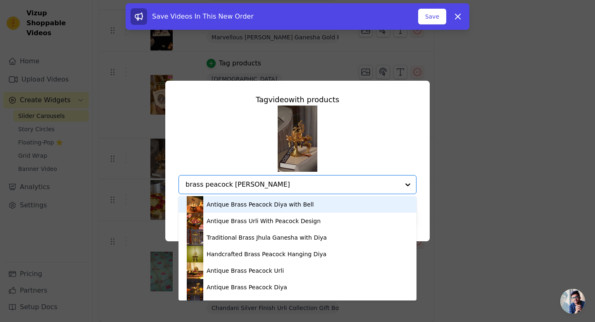
type input "brass peacock diya stand"
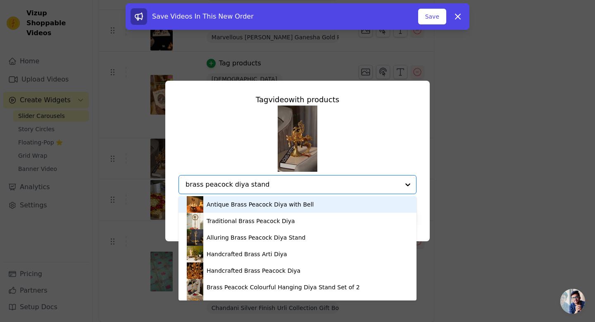
click at [236, 182] on input "brass peacock diya stand" at bounding box center [293, 184] width 214 height 10
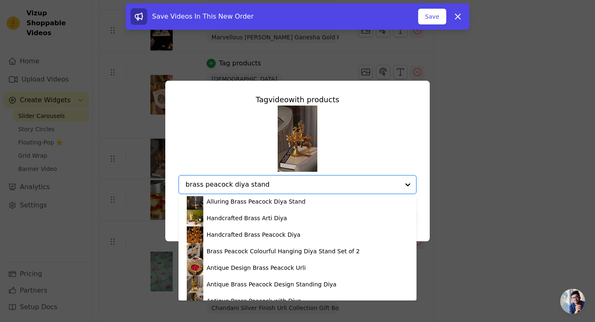
scroll to position [47, 0]
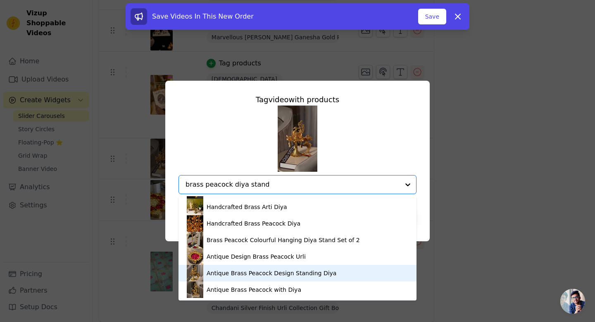
click at [222, 273] on div "Antique Brass Peacock Design Standing Diya" at bounding box center [272, 273] width 130 height 8
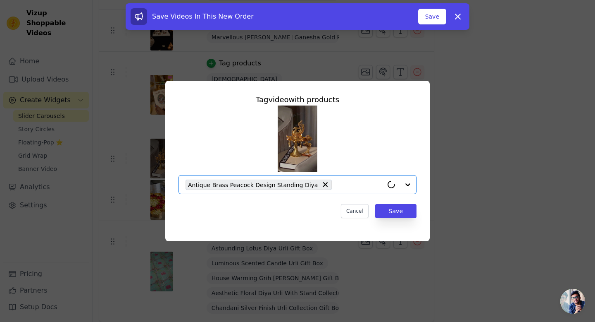
paste input "brass peacock diya stand"
type input "brass peacock diya stand"
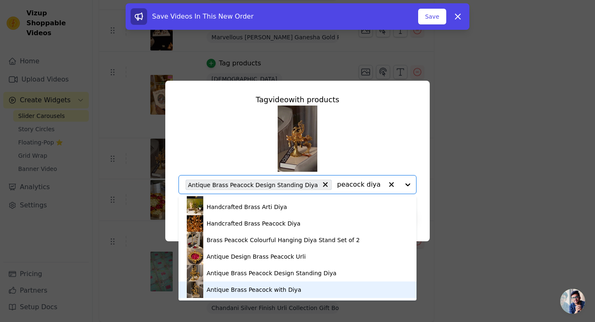
click at [239, 285] on div "Antique Brass Peacock with Diya" at bounding box center [298, 289] width 222 height 17
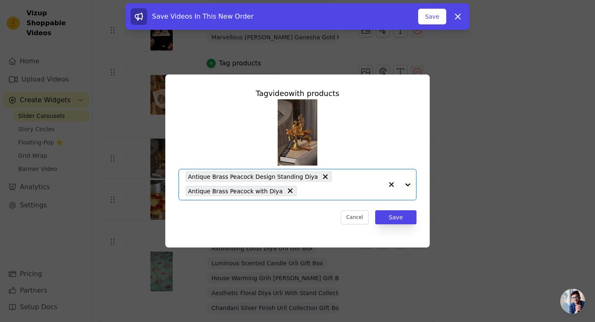
scroll to position [0, 0]
paste input "brass peacock diya stand"
type input "brass peacock diya stand"
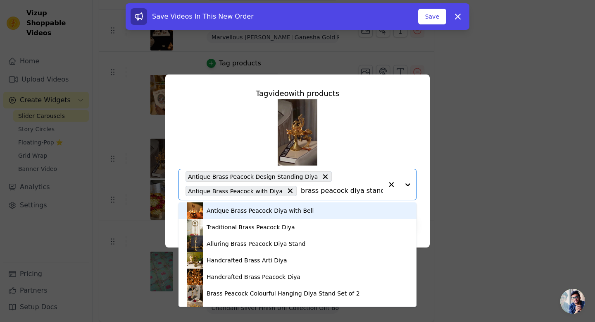
click at [257, 211] on div "Antique Brass Peacock Diya with Bell" at bounding box center [260, 210] width 107 height 8
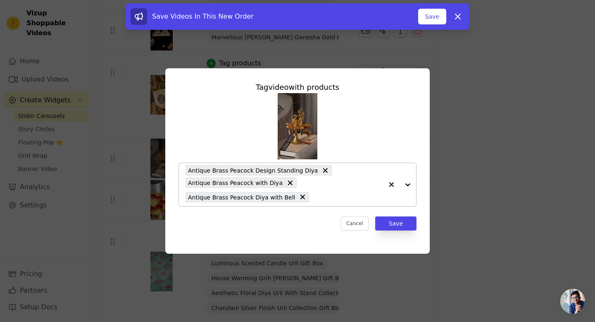
type input "p"
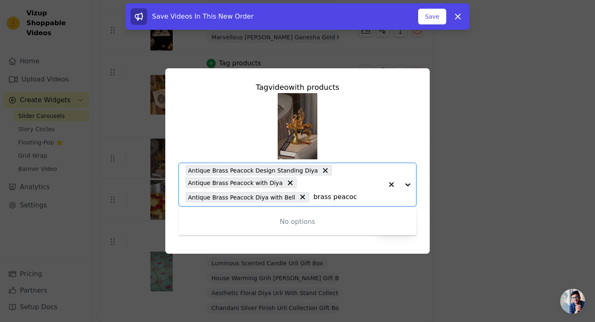
type input "brass peacock"
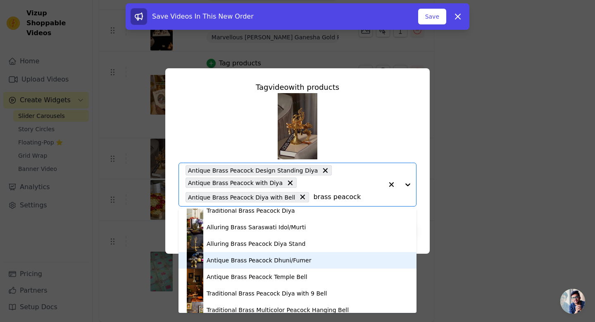
scroll to position [402, 0]
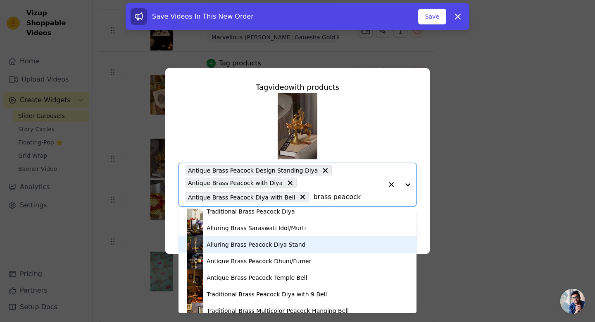
click at [232, 247] on div "Alluring Brass Peacock Diya Stand" at bounding box center [256, 244] width 99 height 8
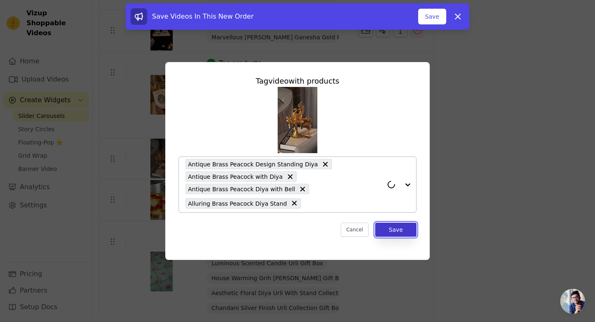
click at [394, 231] on button "Save" at bounding box center [395, 229] width 41 height 14
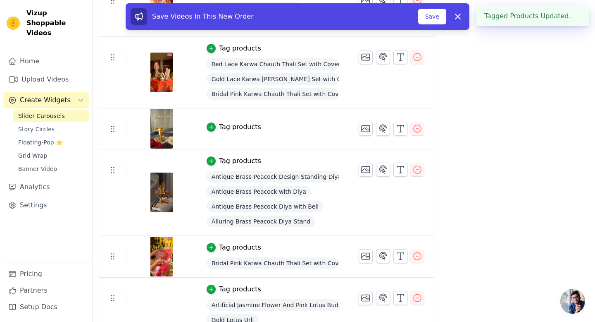
scroll to position [487, 0]
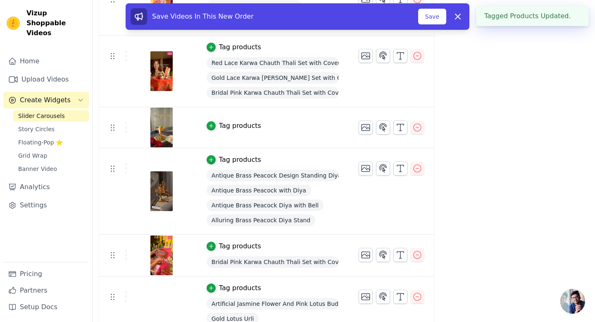
click at [241, 123] on div "Tag products" at bounding box center [240, 126] width 42 height 10
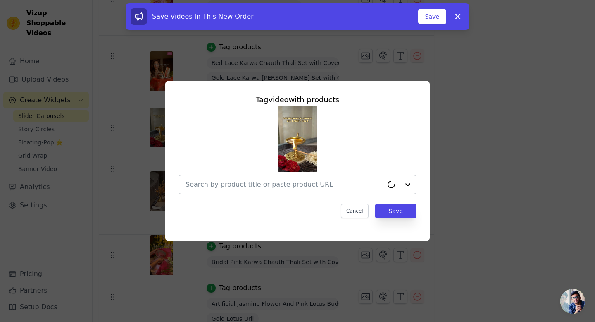
click at [268, 191] on div at bounding box center [285, 184] width 198 height 18
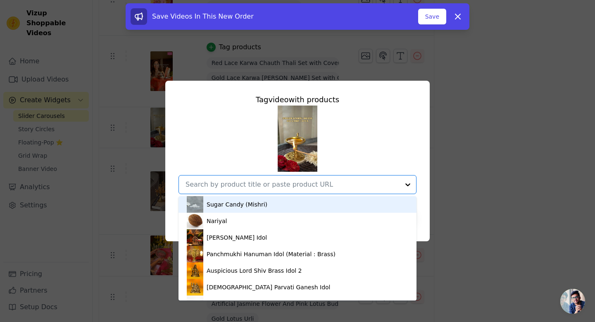
click at [270, 177] on div at bounding box center [293, 184] width 214 height 18
type input "padam"
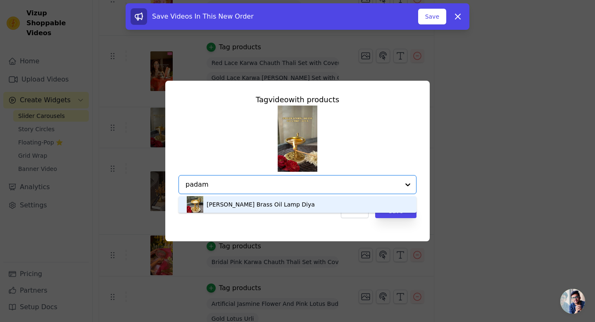
click at [262, 204] on div "Padam Kamal Brass Oil Lamp Diya" at bounding box center [261, 204] width 108 height 8
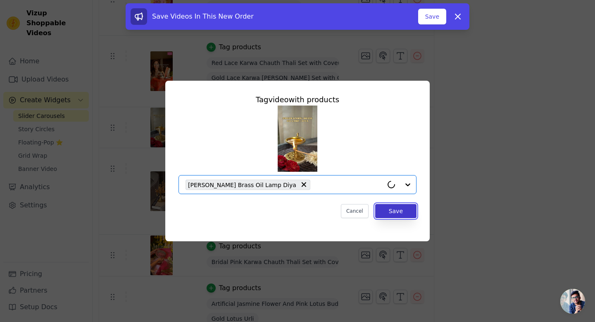
click at [395, 209] on button "Save" at bounding box center [395, 211] width 41 height 14
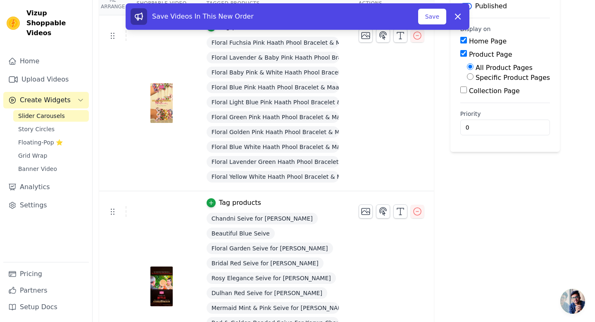
scroll to position [65, 0]
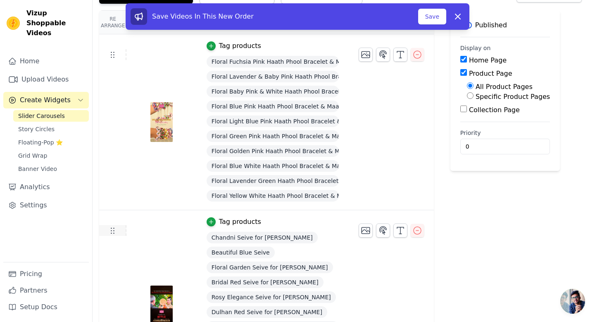
click at [113, 231] on icon at bounding box center [112, 230] width 10 height 10
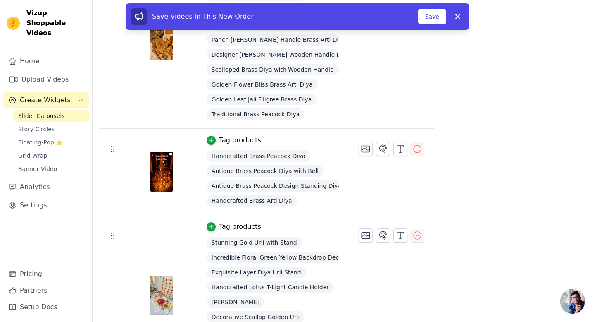
scroll to position [1103, 0]
click at [112, 229] on tr "Tag products Stunning Gold Urli with Stand Incredible Floral Green Yellow Backd…" at bounding box center [266, 294] width 335 height 161
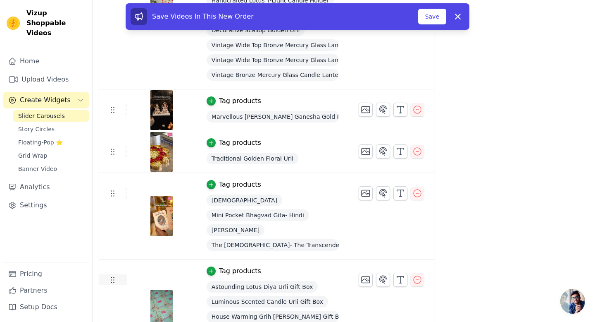
scroll to position [1372, 0]
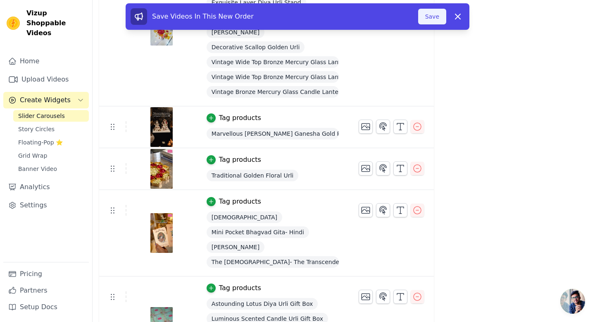
click at [423, 20] on button "Save" at bounding box center [432, 17] width 28 height 16
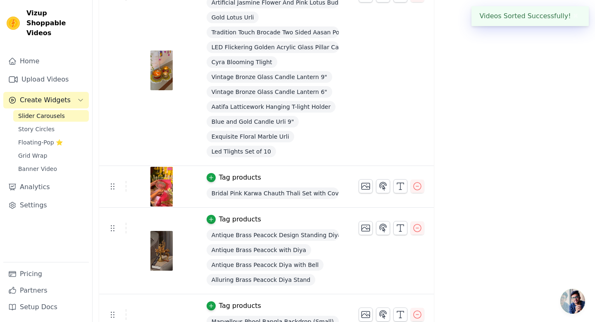
scroll to position [357, 0]
